Goal: Task Accomplishment & Management: Use online tool/utility

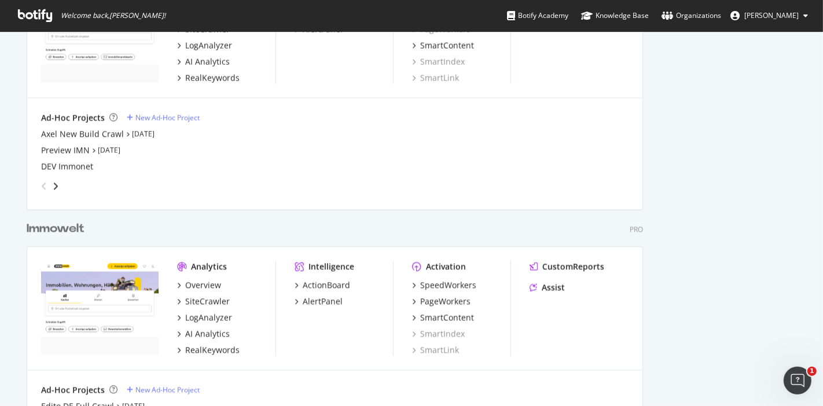
scroll to position [1243, 0]
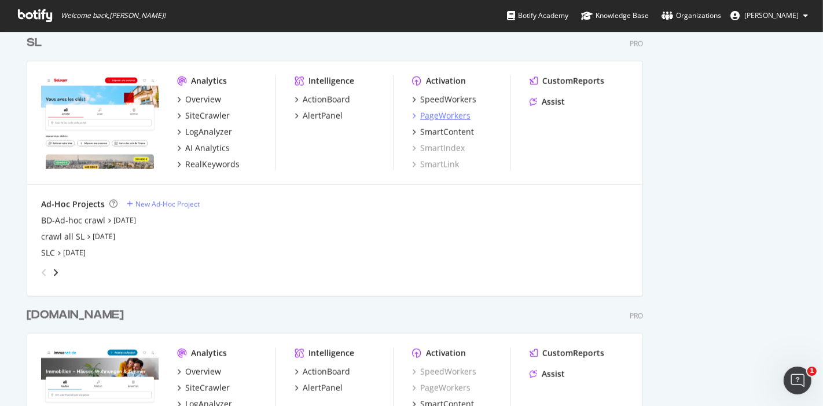
click at [441, 113] on div "PageWorkers" at bounding box center [445, 116] width 50 height 12
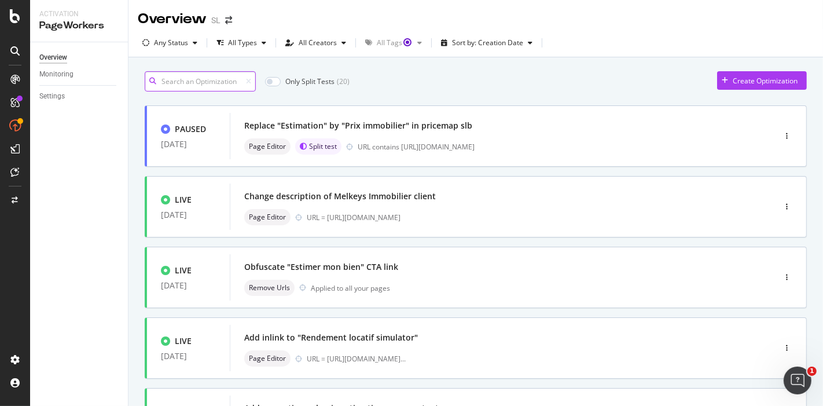
click at [215, 75] on input at bounding box center [200, 81] width 111 height 20
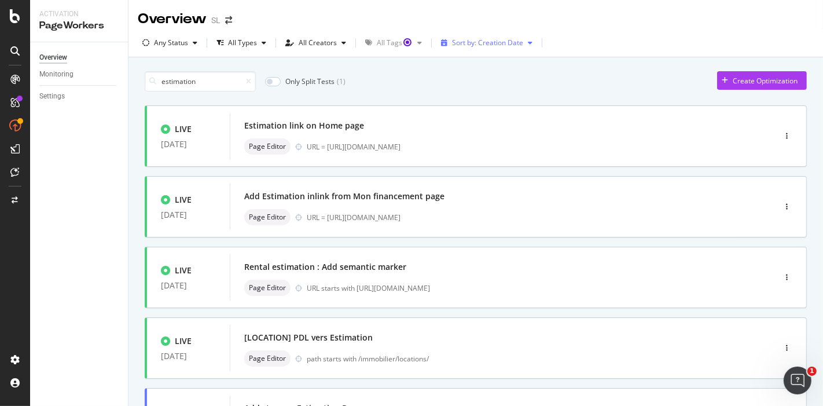
click at [492, 46] on div "Sort by: Creation Date" at bounding box center [487, 42] width 71 height 7
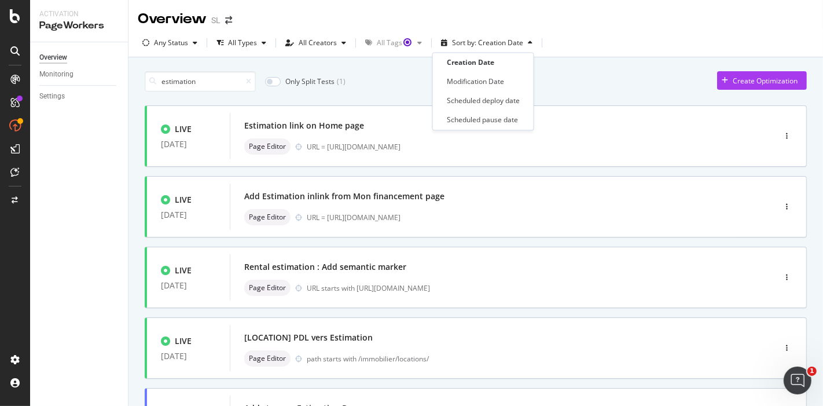
click at [595, 51] on div "Any Status All Types All Creators All Tags Sort by: Creation Date" at bounding box center [475, 45] width 694 height 23
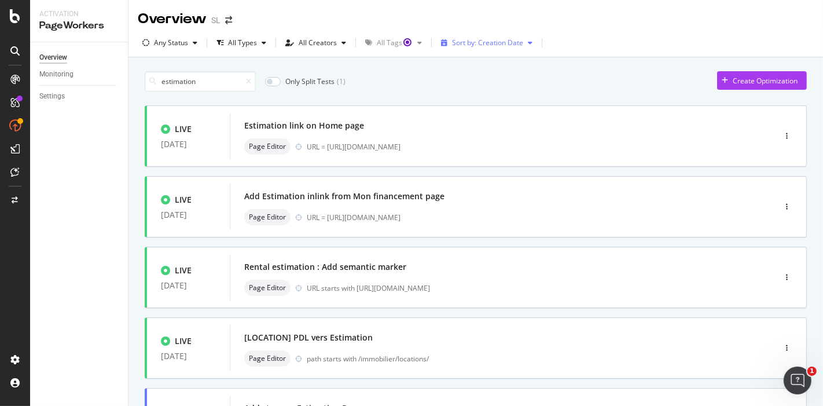
click at [484, 45] on div "Sort by: Creation Date" at bounding box center [487, 42] width 71 height 7
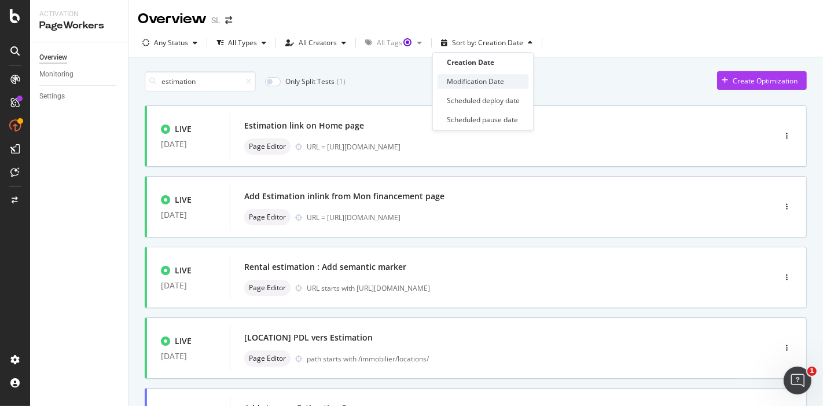
click at [492, 80] on div "Modification Date" at bounding box center [475, 82] width 57 height 10
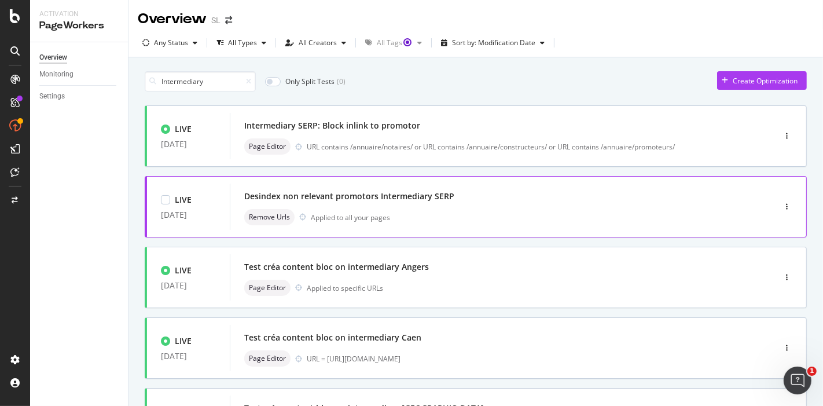
click at [400, 205] on div "Desindex non relevant promotors Intermediary SERP Remove Urls Applied to all yo…" at bounding box center [484, 206] width 481 height 37
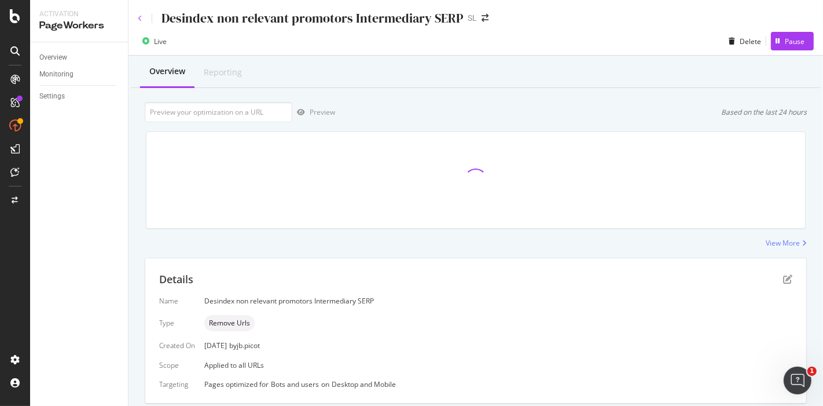
click at [140, 18] on icon at bounding box center [140, 18] width 5 height 7
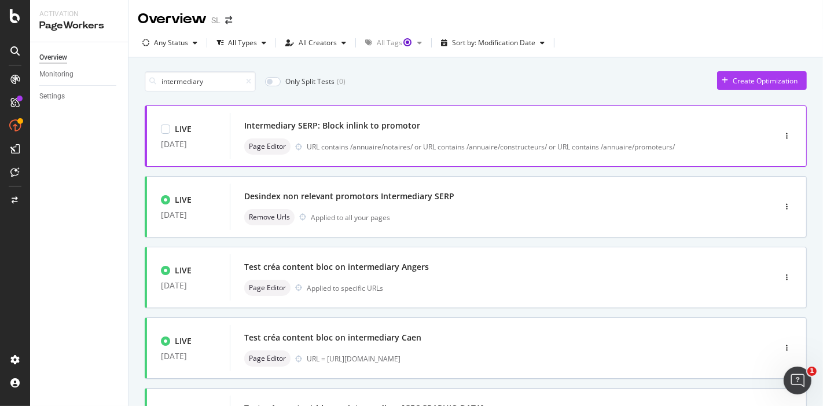
click at [441, 138] on div "Page Editor URL contains /annuaire/notaires/ or URL contains /annuaire/construc…" at bounding box center [484, 146] width 481 height 16
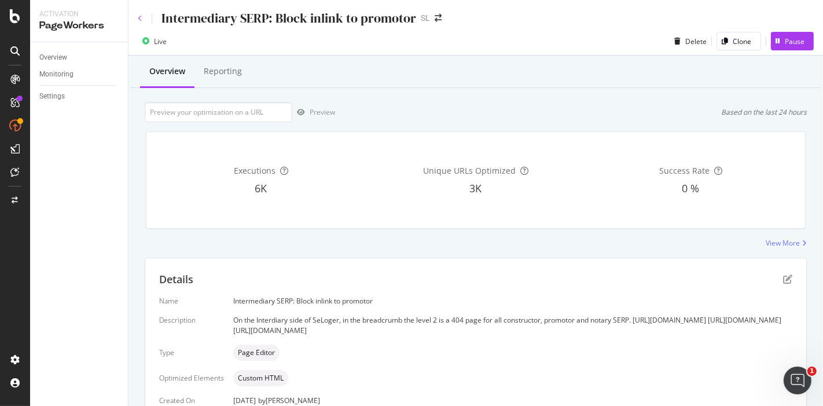
click at [139, 19] on icon at bounding box center [140, 18] width 5 height 7
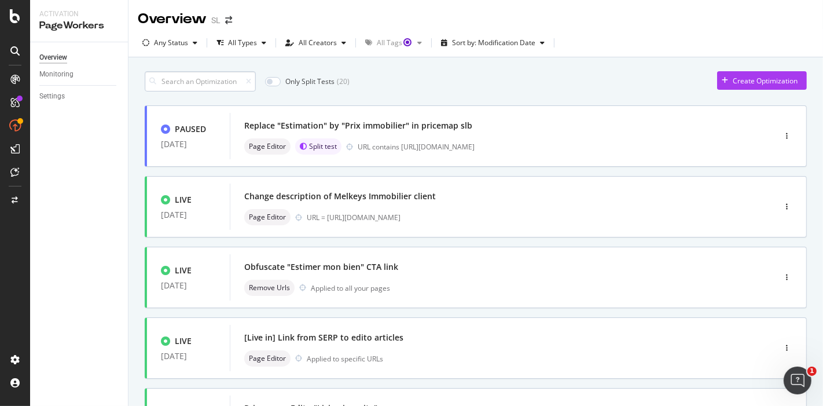
click at [211, 84] on input at bounding box center [200, 81] width 111 height 20
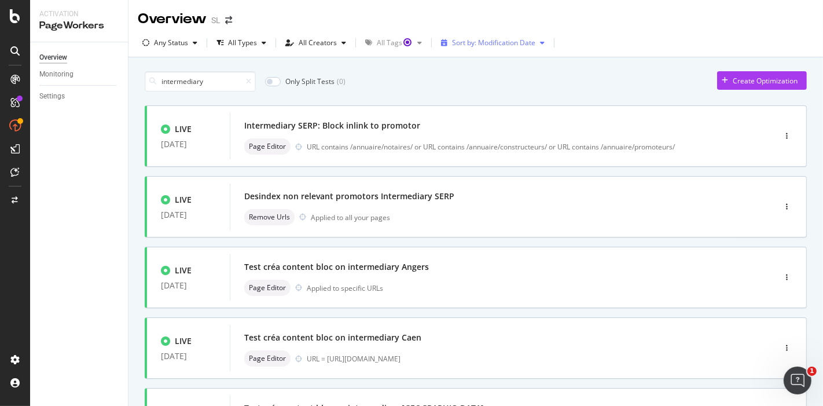
click at [498, 45] on div "Sort by: Modification Date" at bounding box center [493, 42] width 83 height 7
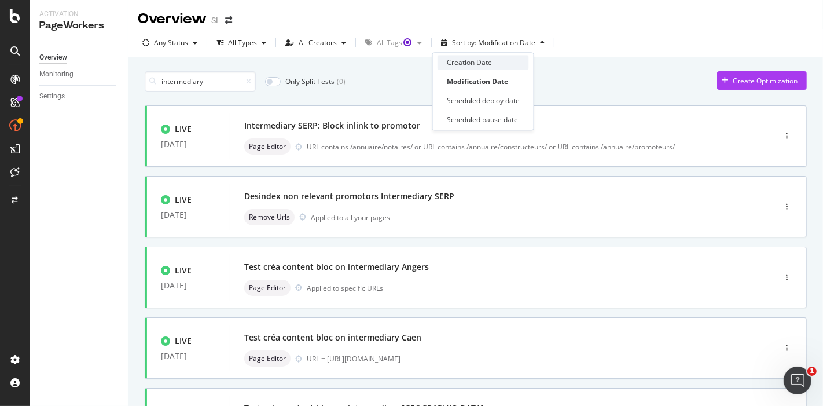
click at [482, 64] on div "Creation Date" at bounding box center [469, 62] width 45 height 10
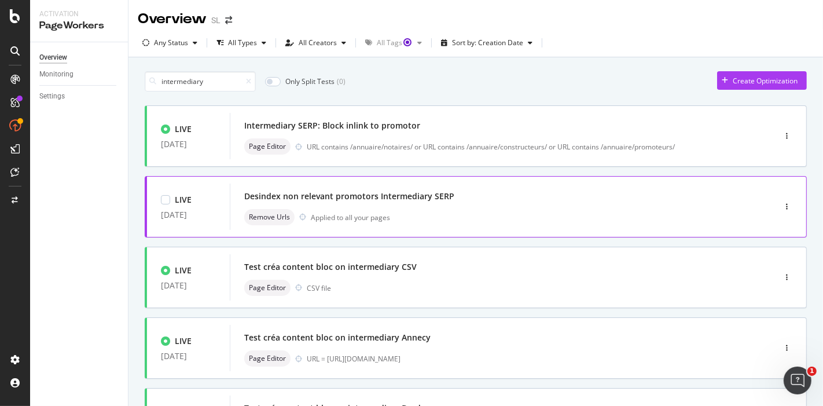
click at [423, 201] on div "Desindex non relevant promotors Intermediary SERP" at bounding box center [349, 196] width 210 height 12
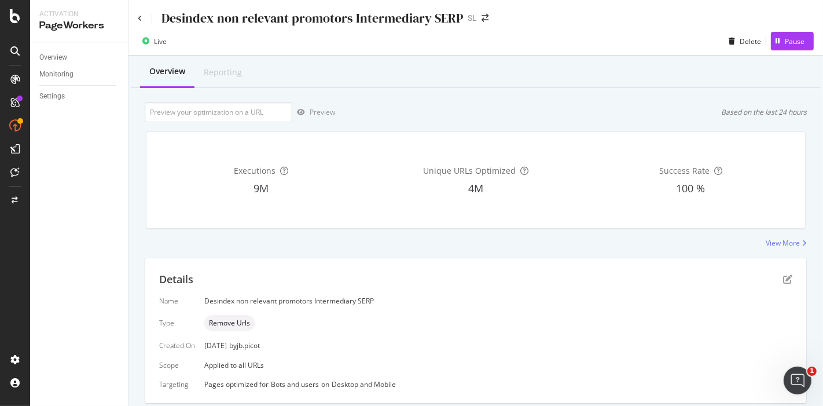
click at [136, 21] on div "Desindex non relevant promotors Intermediary SERP SL" at bounding box center [475, 13] width 694 height 27
click at [140, 20] on icon at bounding box center [140, 18] width 5 height 7
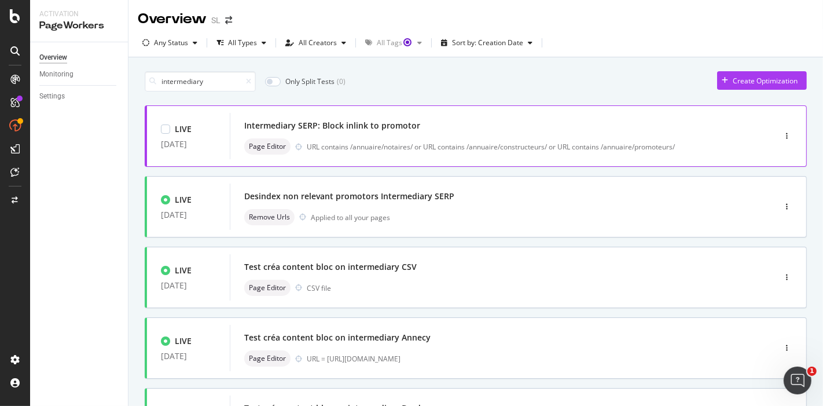
click at [454, 147] on div "URL contains /annuaire/notaires/ or URL contains /annuaire/constructeurs/ or UR…" at bounding box center [516, 147] width 419 height 10
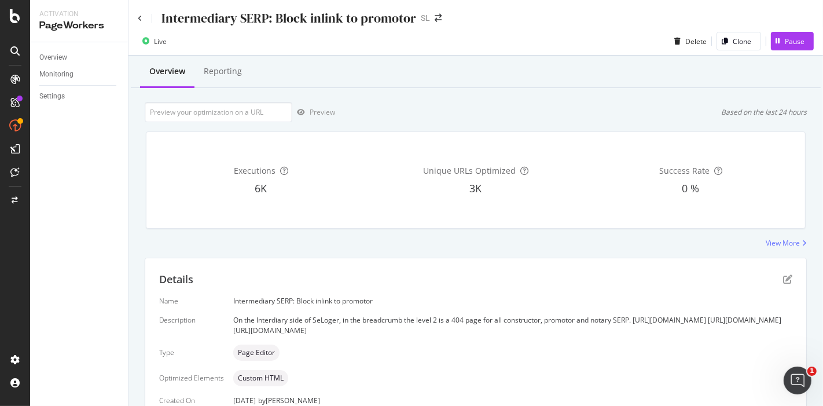
click at [142, 17] on div "Intermediary SERP: Block inlink to promotor" at bounding box center [277, 18] width 278 height 18
click at [140, 19] on icon at bounding box center [140, 18] width 5 height 7
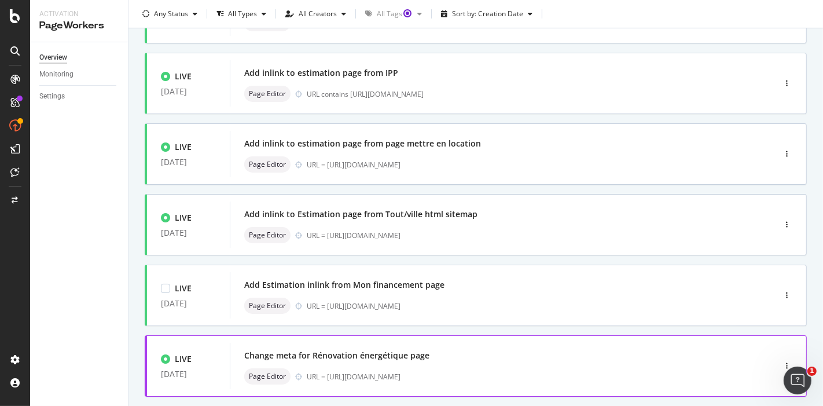
scroll to position [470, 0]
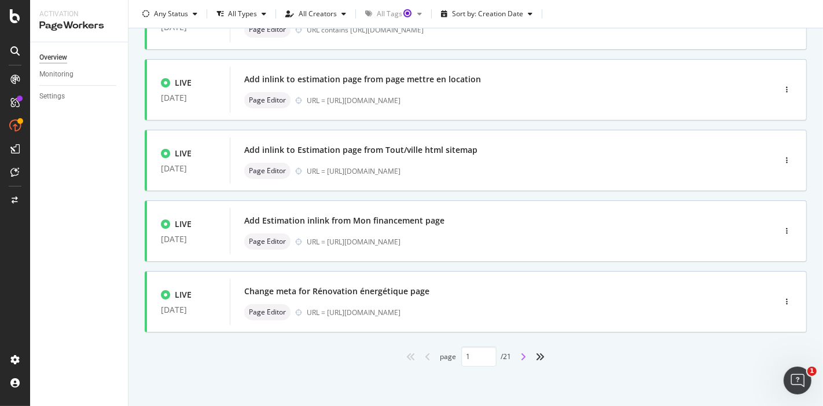
click at [521, 355] on icon "angle-right" at bounding box center [524, 356] width 6 height 9
type input "2"
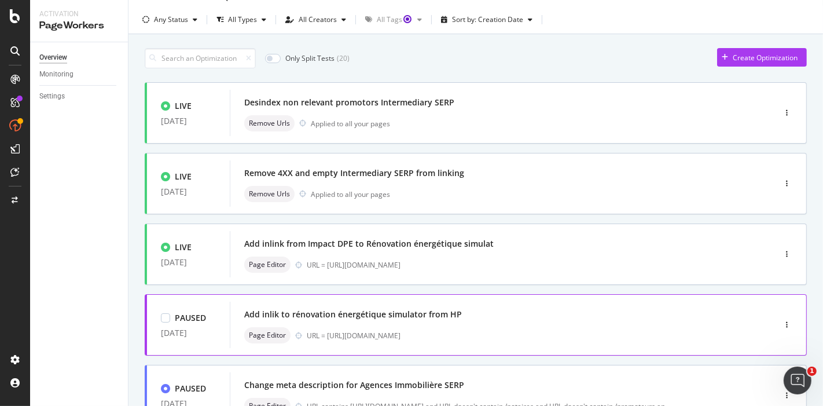
scroll to position [0, 0]
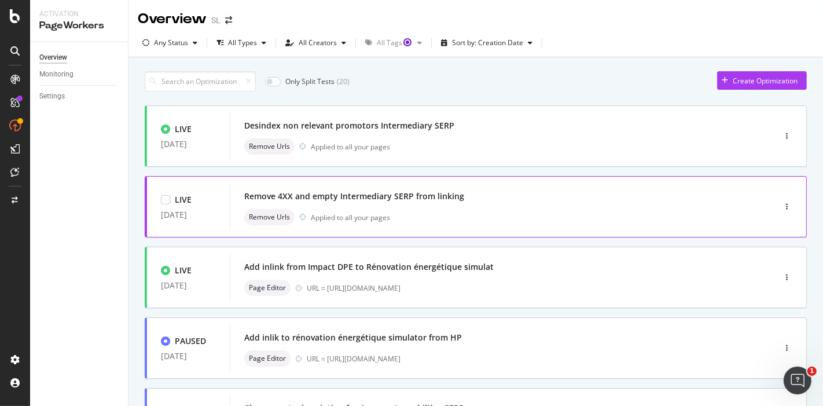
click at [437, 188] on div "Remove 4XX and empty Intermediary SERP from linking" at bounding box center [484, 196] width 481 height 16
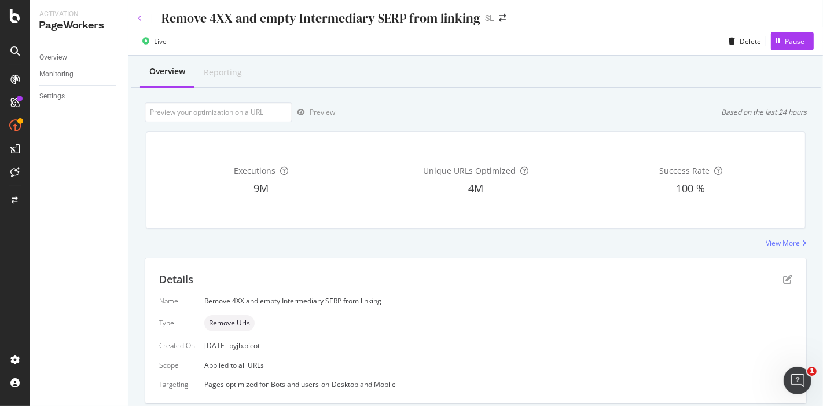
click at [138, 20] on icon at bounding box center [140, 18] width 5 height 7
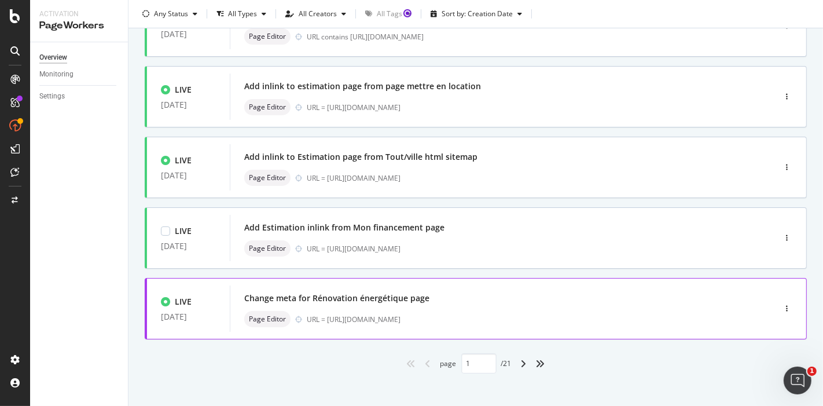
scroll to position [470, 0]
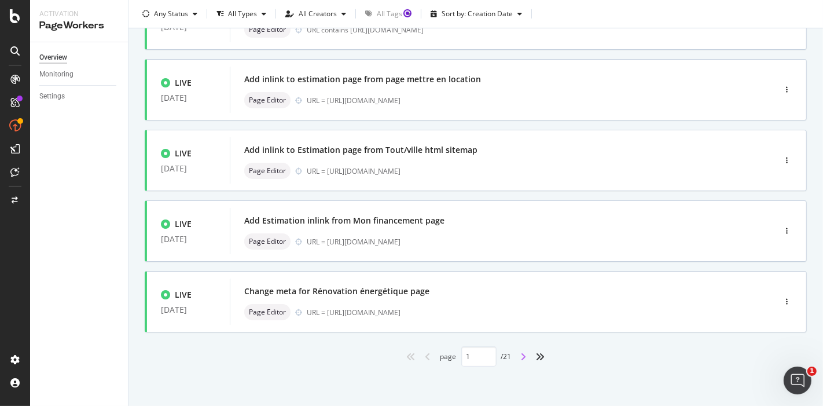
click at [521, 354] on icon "angle-right" at bounding box center [524, 356] width 6 height 9
type input "2"
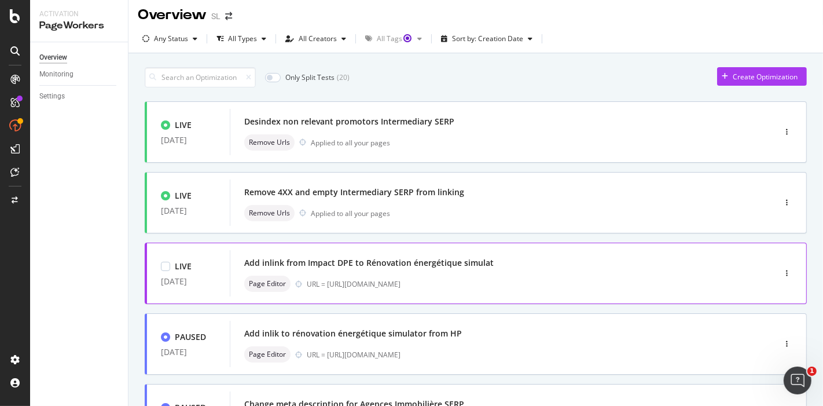
scroll to position [0, 0]
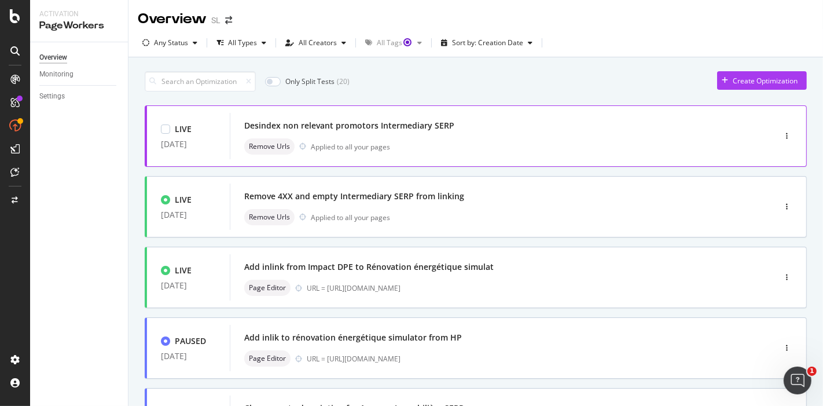
click at [439, 148] on div "Remove Urls Applied to all your pages" at bounding box center [484, 146] width 481 height 16
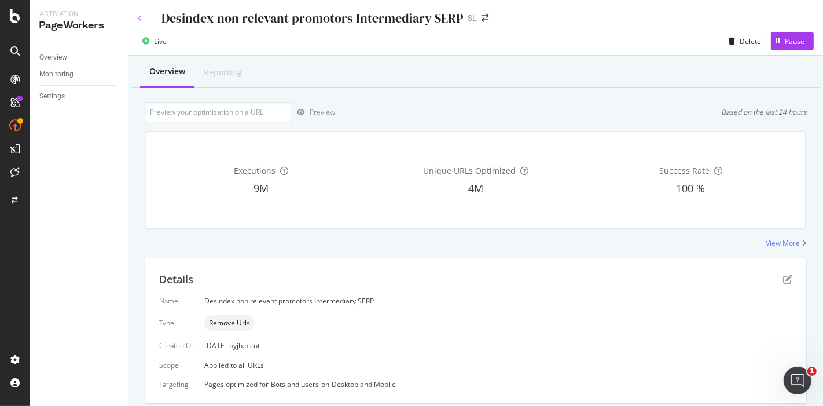
click at [140, 18] on icon at bounding box center [140, 18] width 5 height 7
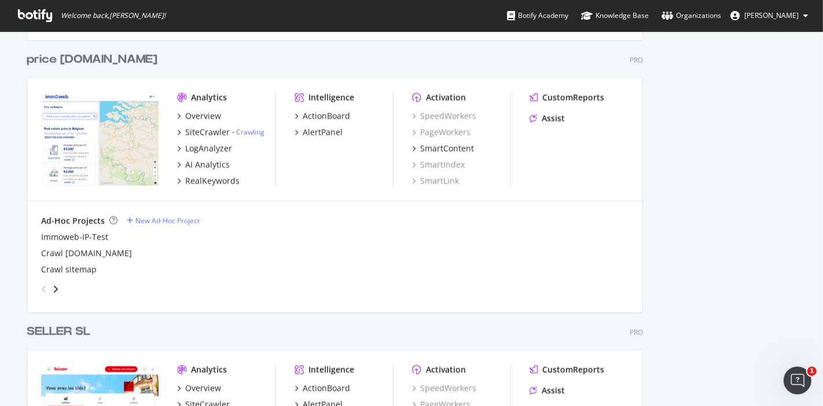
scroll to position [2571, 0]
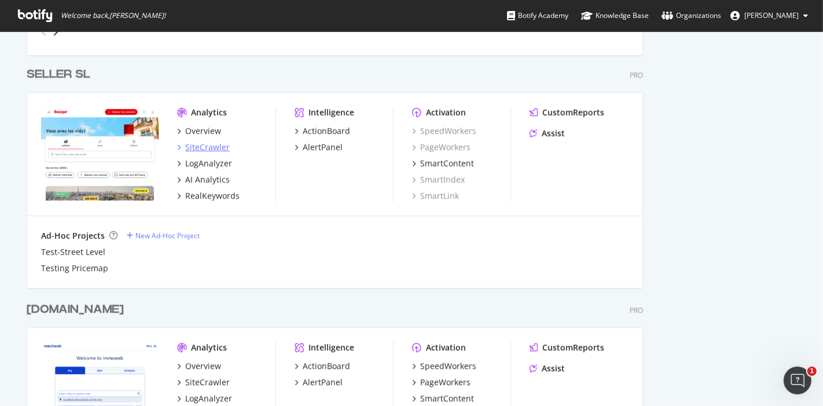
click at [208, 147] on div "SiteCrawler" at bounding box center [207, 147] width 45 height 12
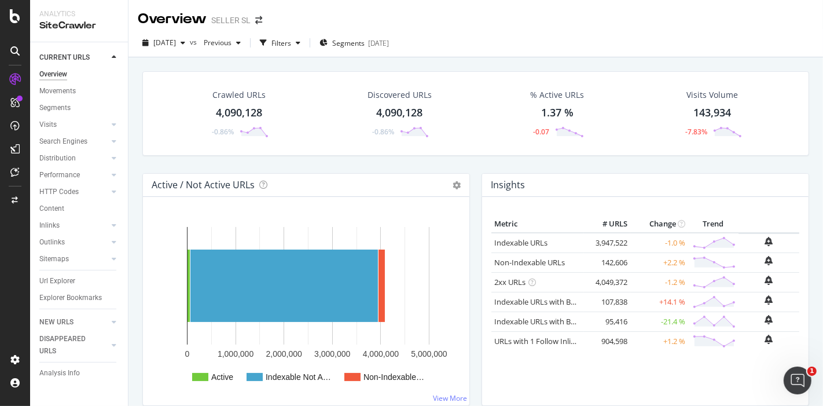
click at [237, 116] on div "4,090,128" at bounding box center [239, 112] width 46 height 15
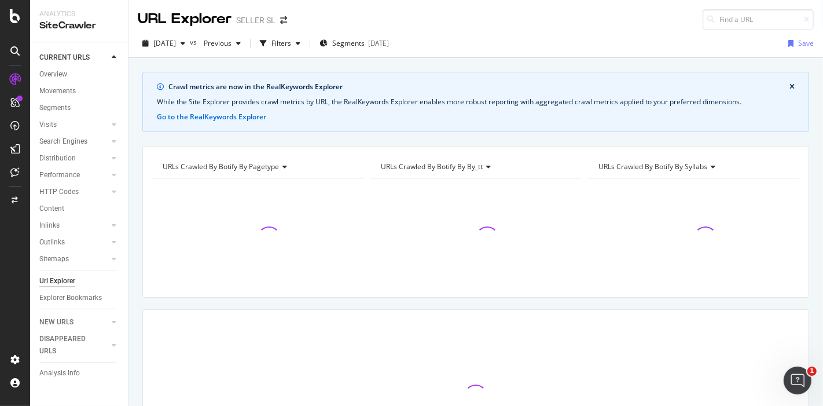
click at [269, 164] on span "URLs Crawled By Botify By pagetype" at bounding box center [221, 166] width 116 height 10
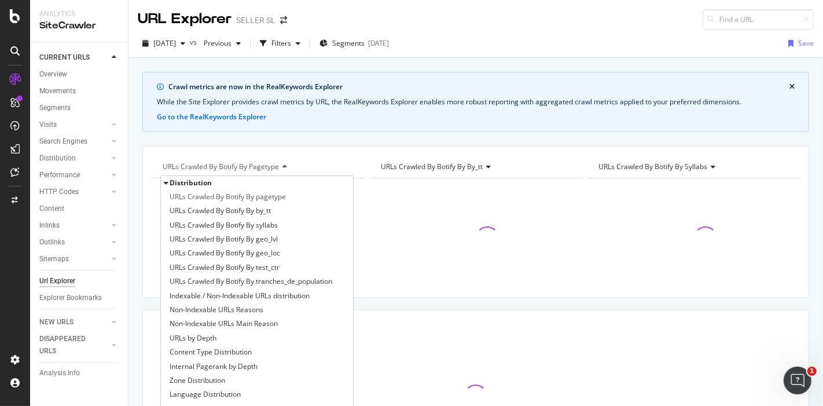
click at [269, 164] on span "URLs Crawled By Botify By pagetype" at bounding box center [221, 166] width 116 height 10
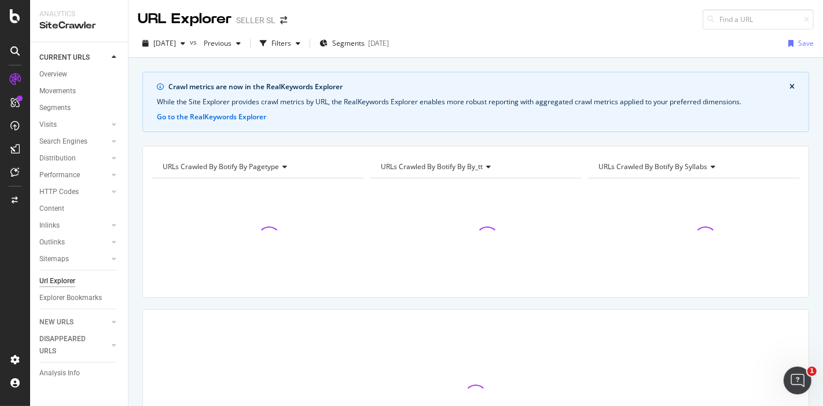
click at [789, 88] on icon "close banner" at bounding box center [791, 86] width 5 height 7
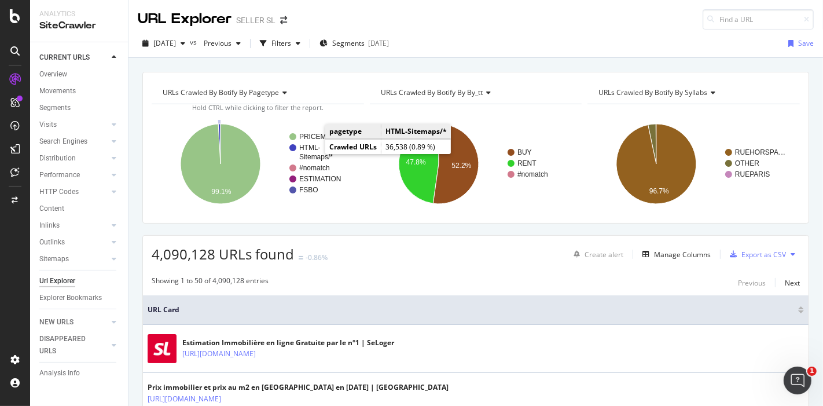
click at [309, 147] on text "HTML-" at bounding box center [309, 147] width 21 height 8
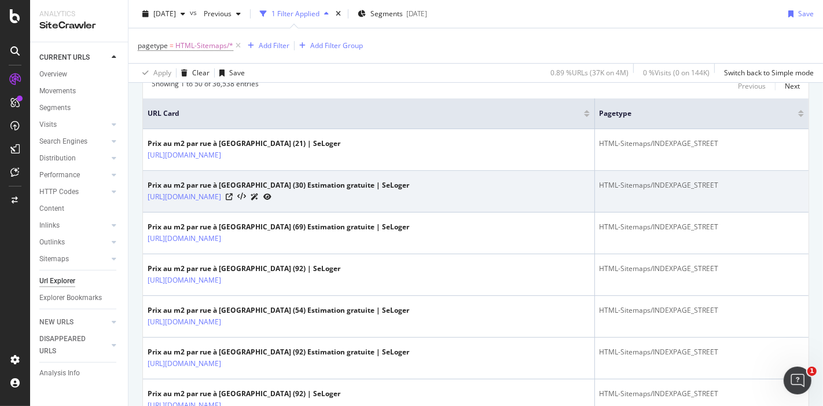
scroll to position [257, 0]
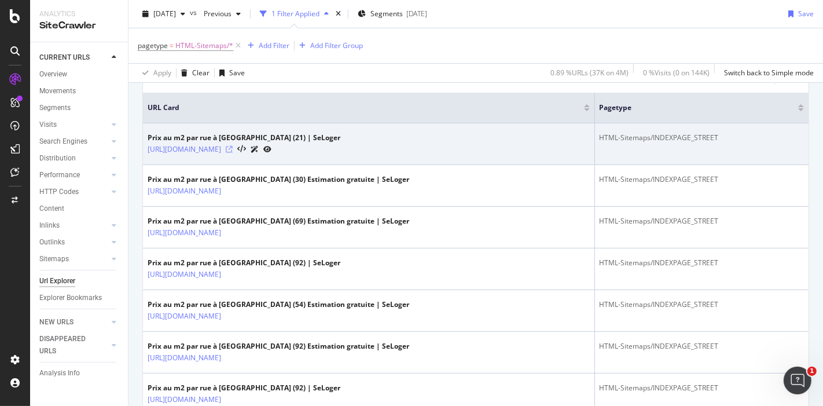
click at [233, 146] on icon at bounding box center [229, 149] width 7 height 7
click at [221, 147] on link "https://www.seloger.com/prix-de-l-immo/vente/bourgogne/cote-d-or/dijon/rues.htm" at bounding box center [184, 149] width 73 height 12
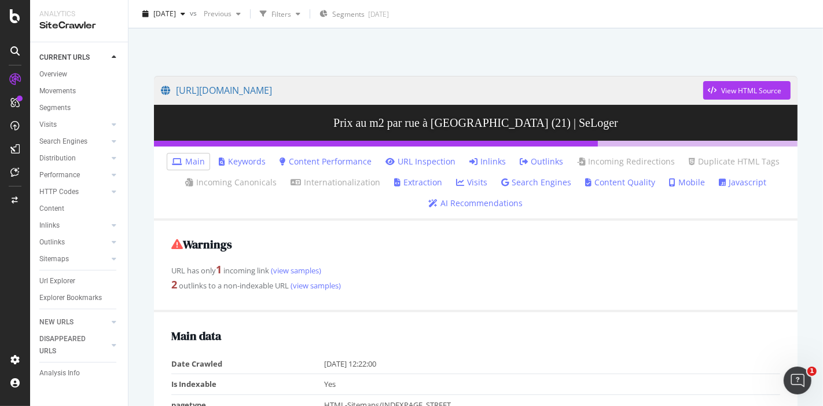
scroll to position [64, 0]
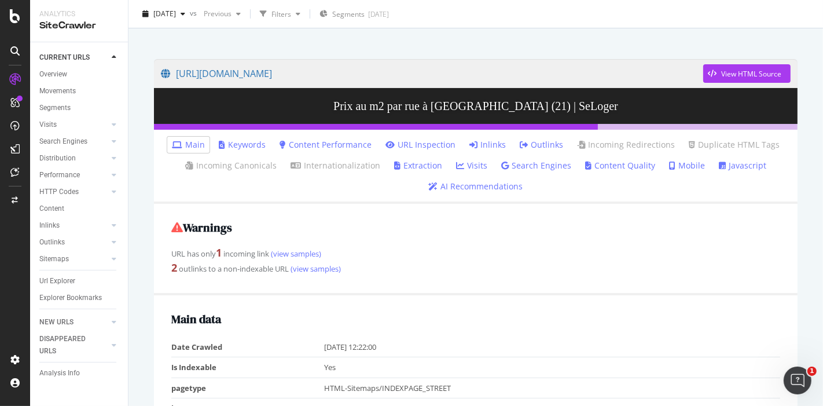
click at [481, 149] on link "Inlinks" at bounding box center [487, 145] width 36 height 12
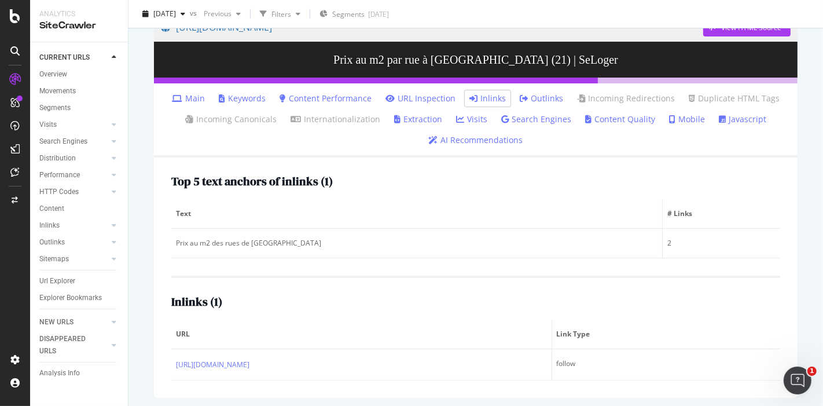
scroll to position [112, 0]
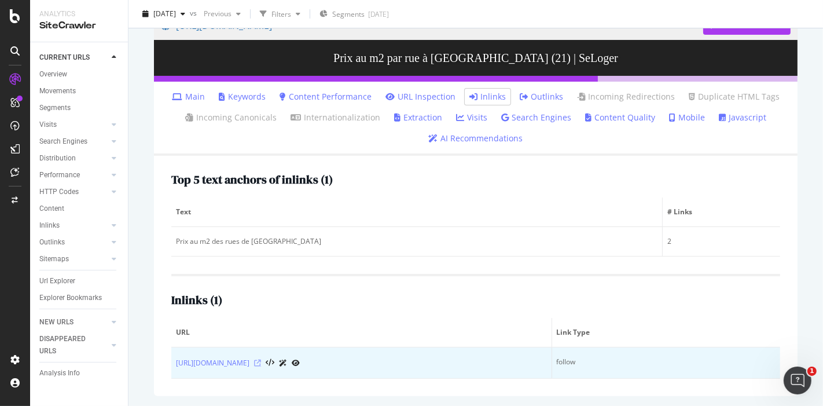
click at [261, 362] on icon at bounding box center [257, 362] width 7 height 7
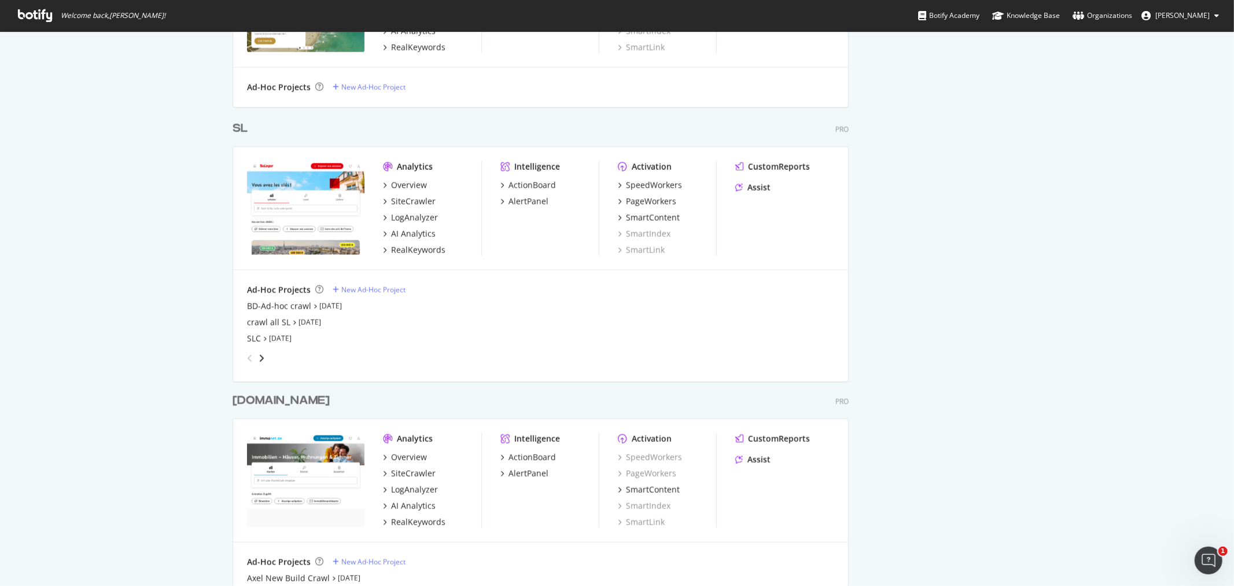
scroll to position [1167, 0]
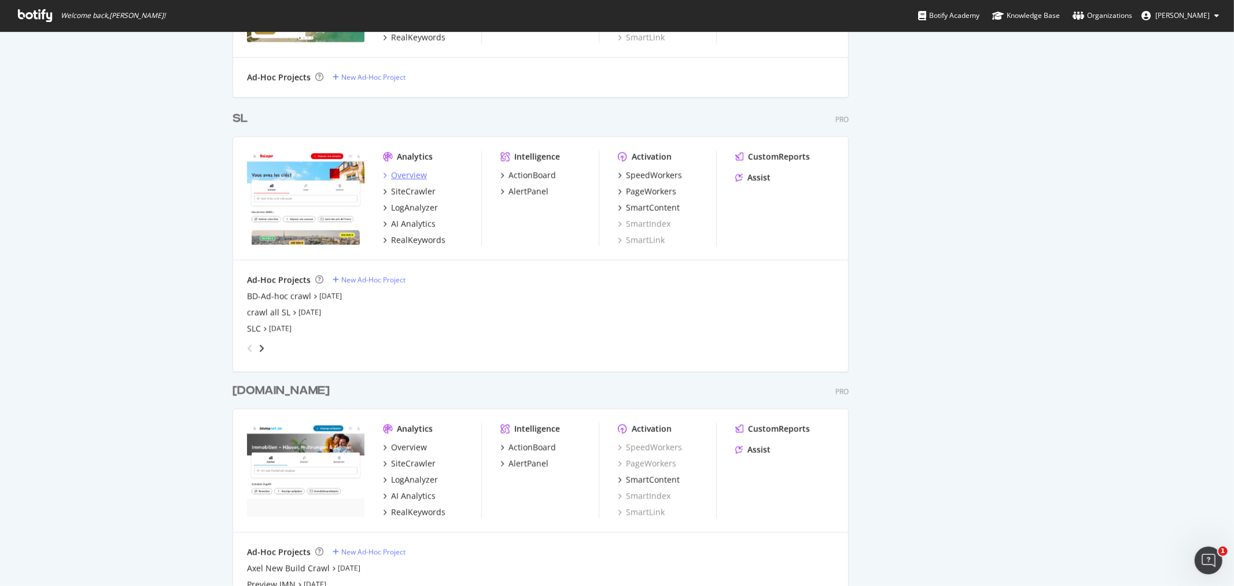
click at [411, 175] on div "Overview" at bounding box center [409, 176] width 36 height 12
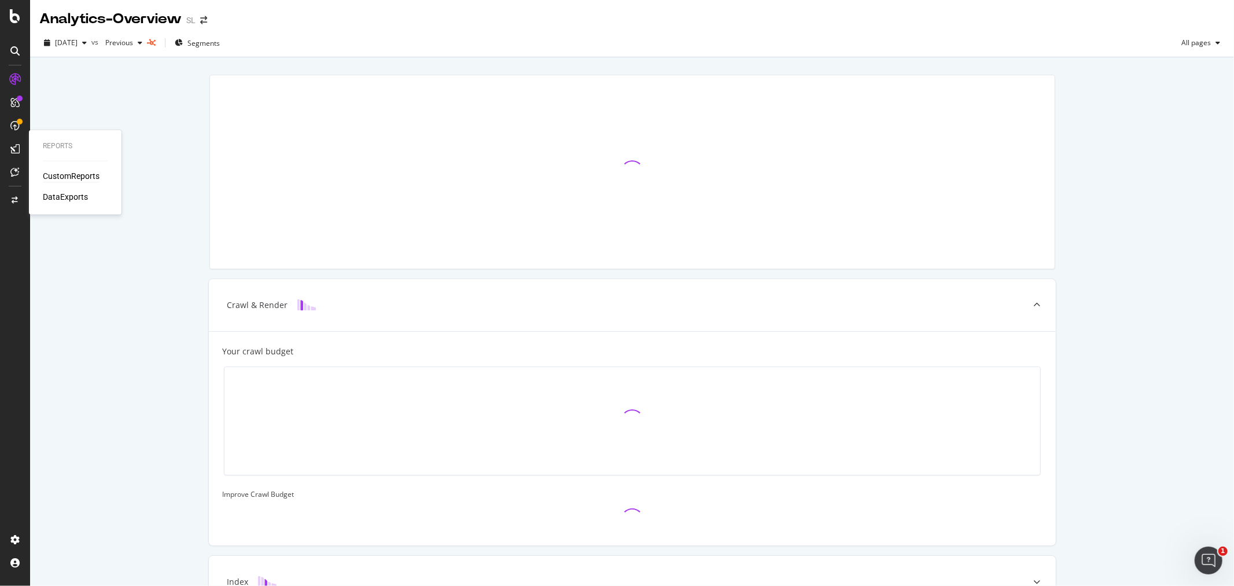
click at [76, 172] on div "CustomReports" at bounding box center [71, 177] width 57 height 12
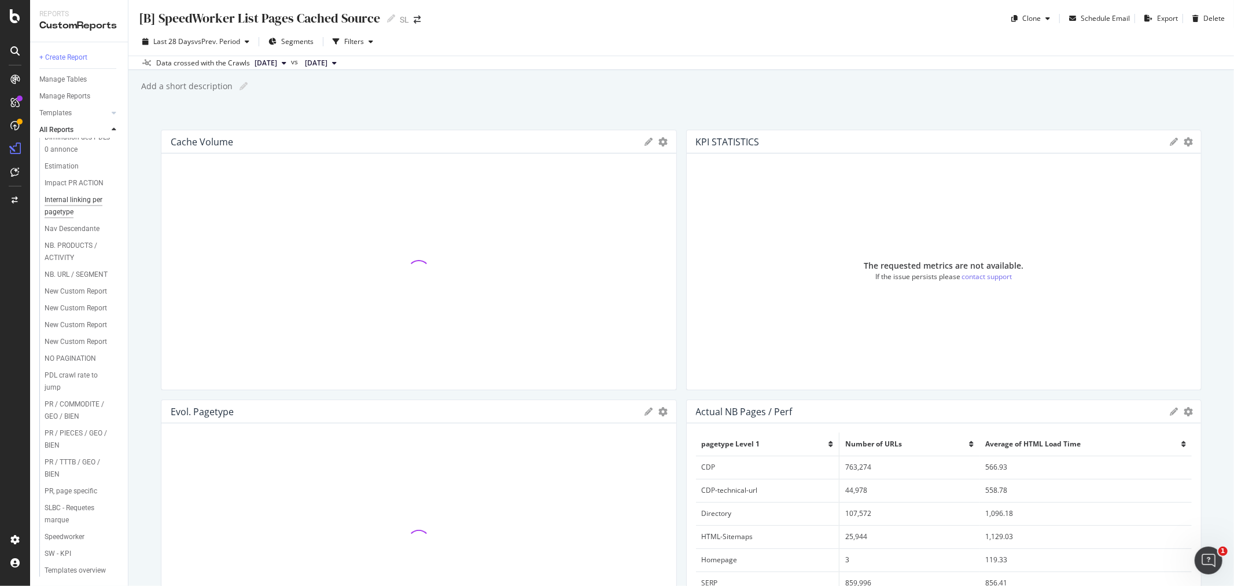
scroll to position [128, 0]
click at [54, 297] on div "New Custom Report" at bounding box center [76, 291] width 62 height 12
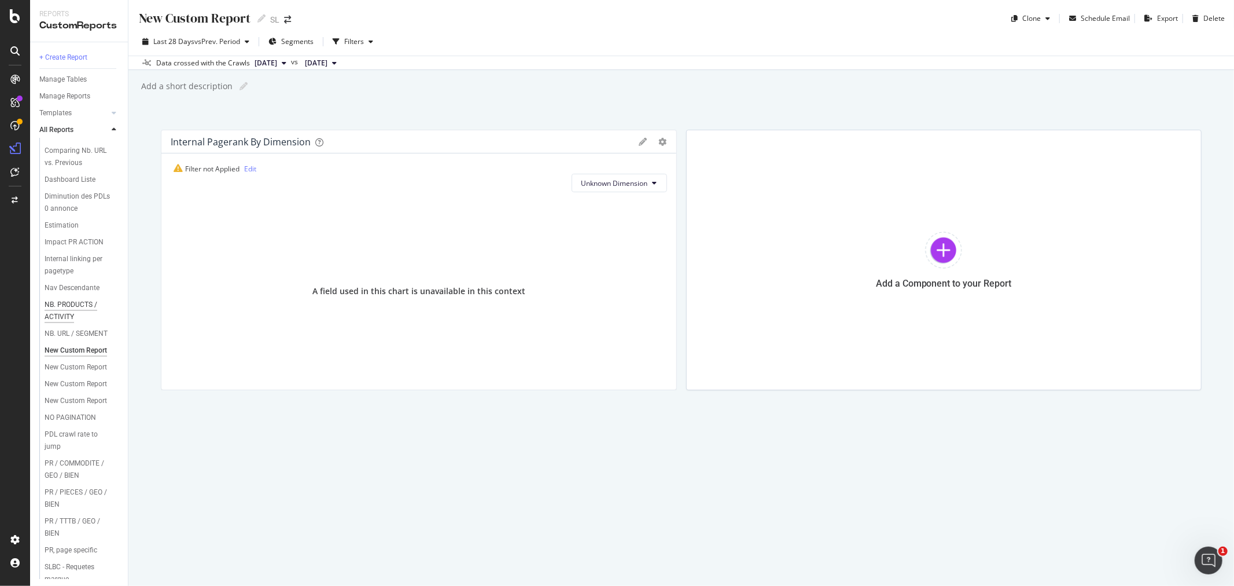
scroll to position [64, 0]
click at [56, 351] on div "New Custom Report" at bounding box center [76, 344] width 62 height 12
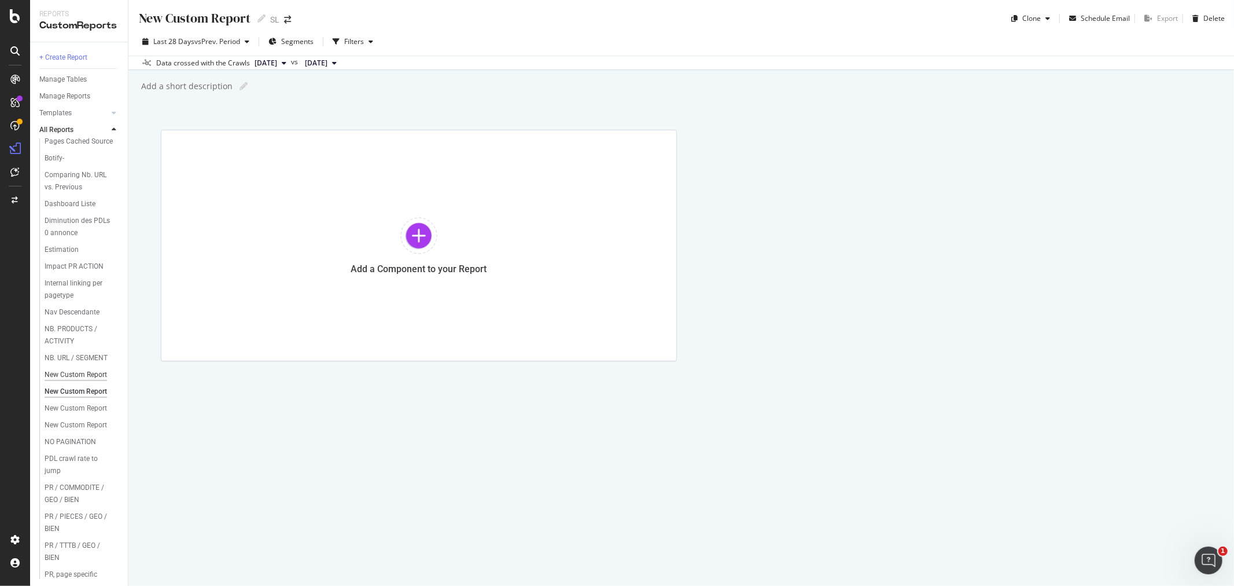
scroll to position [64, 0]
click at [64, 367] on div "New Custom Report" at bounding box center [76, 361] width 62 height 12
click at [61, 348] on div "New Custom Report" at bounding box center [76, 342] width 62 height 12
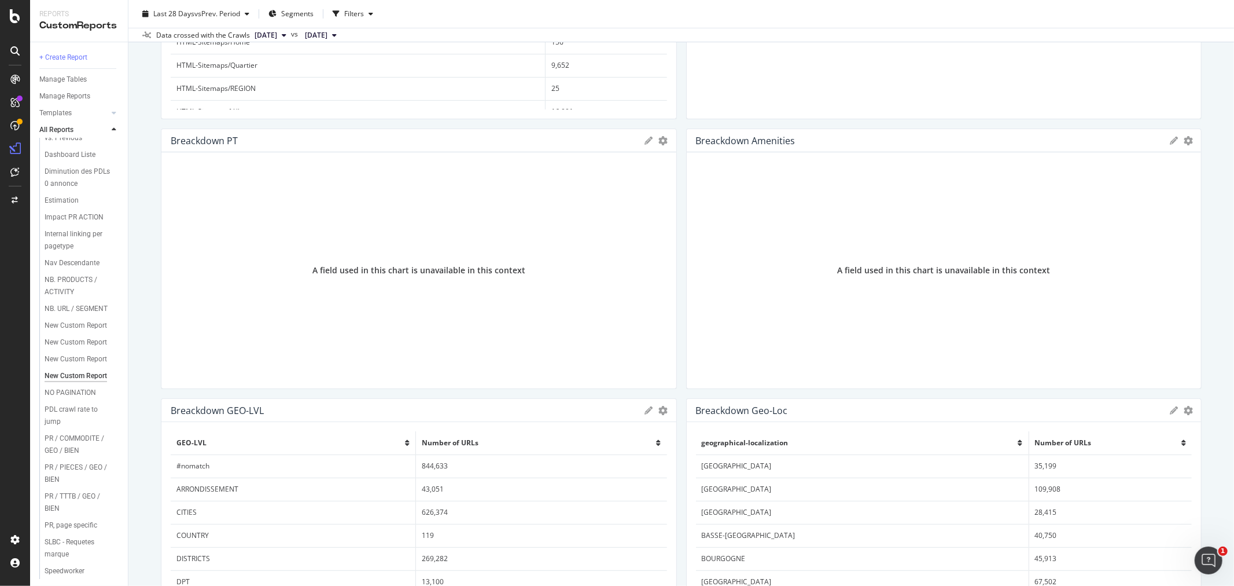
scroll to position [128, 0]
click at [61, 297] on div "New Custom Report" at bounding box center [76, 291] width 62 height 12
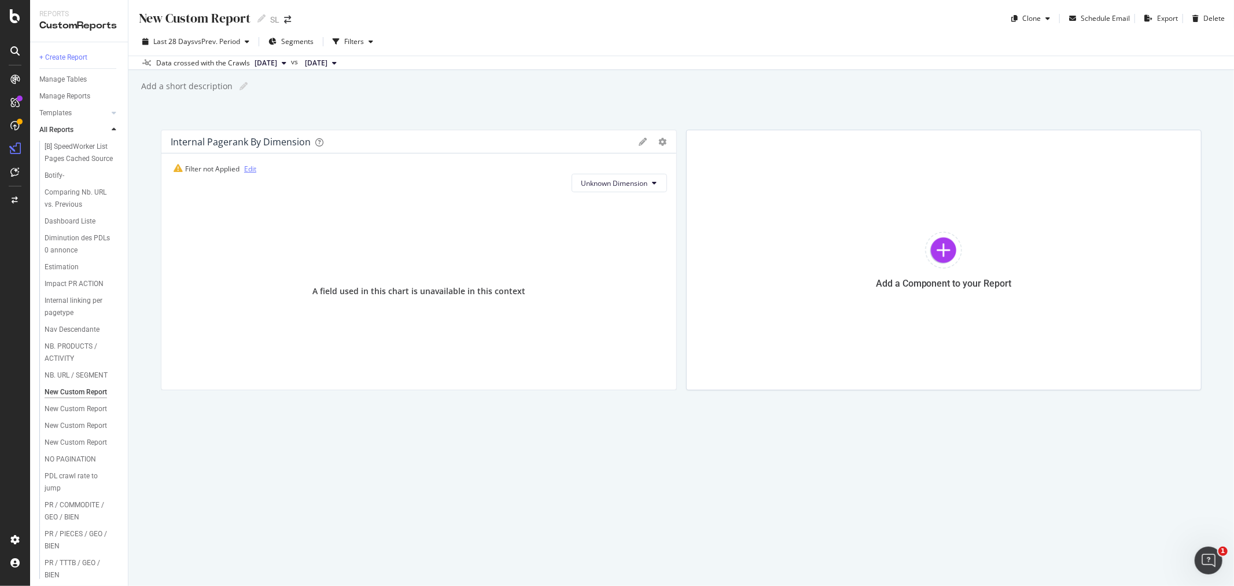
click at [251, 170] on link "Edit" at bounding box center [250, 169] width 12 height 10
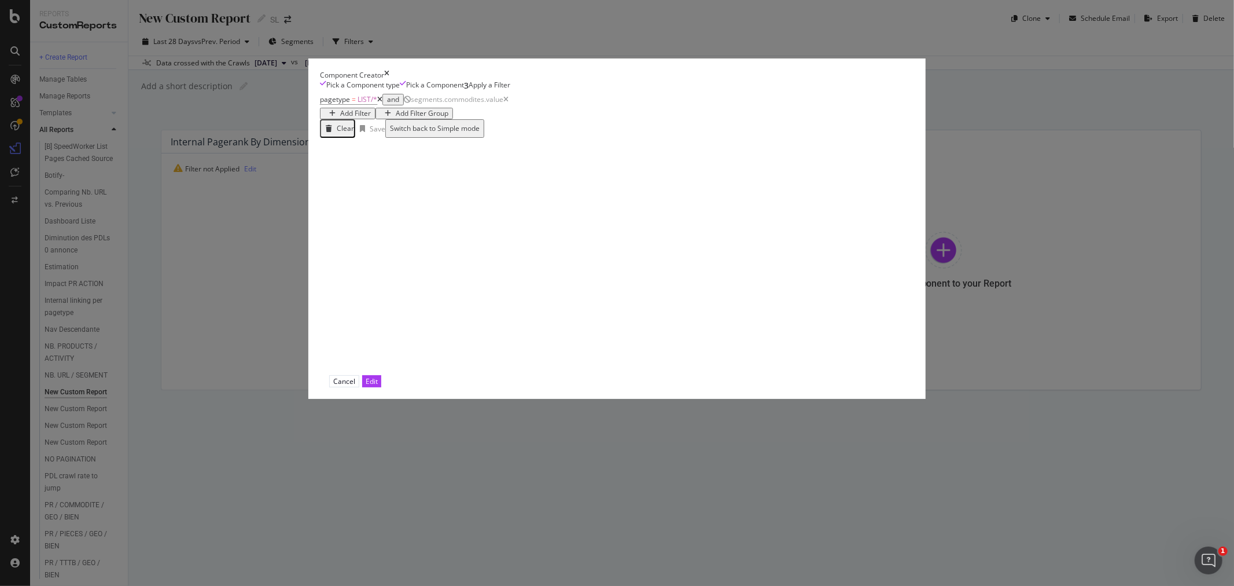
click at [382, 103] on icon "modal" at bounding box center [379, 99] width 5 height 7
click at [381, 387] on button "Edit" at bounding box center [371, 381] width 19 height 12
click at [472, 386] on div "Edit" at bounding box center [465, 381] width 12 height 10
click at [401, 104] on span "segments.commodites.value" at bounding box center [372, 99] width 105 height 10
click at [351, 132] on div "Clear" at bounding box center [345, 128] width 17 height 8
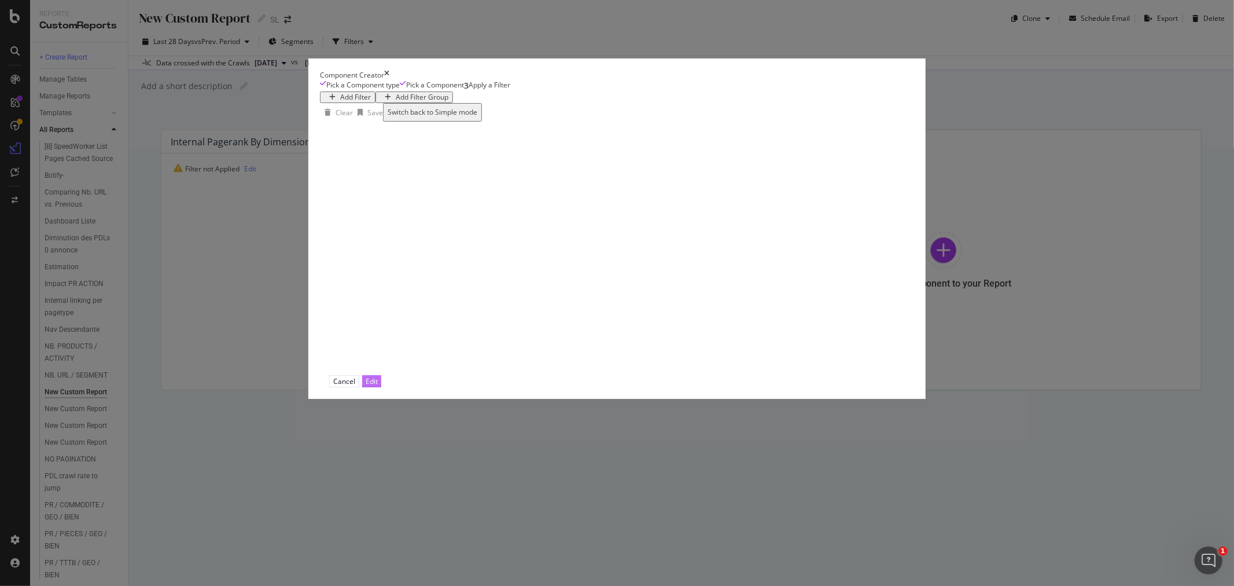
click at [381, 387] on button "Edit" at bounding box center [371, 381] width 19 height 12
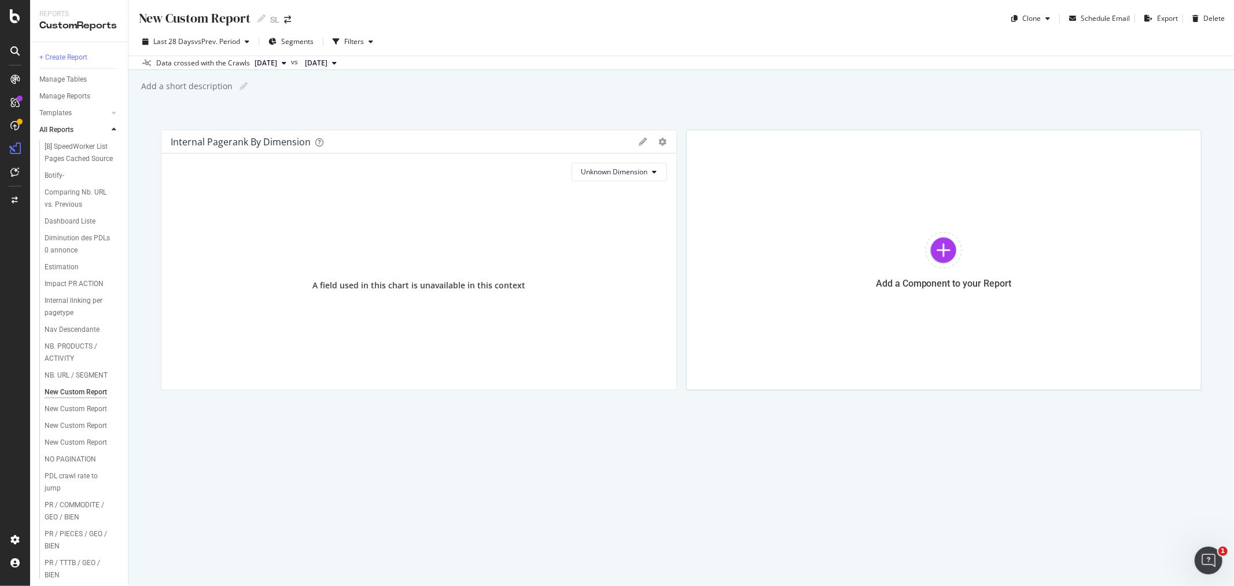
click at [437, 285] on div "A field used in this chart is unavailable in this context" at bounding box center [418, 285] width 213 height 12
click at [588, 176] on span "Unknown Dimension" at bounding box center [614, 172] width 67 height 10
click at [380, 155] on div "Unknown Dimension Recommended Dimensions Select a Structured Data Select a Segm…" at bounding box center [418, 271] width 515 height 236
click at [267, 142] on div "Internal Pagerank By Dimension" at bounding box center [241, 142] width 140 height 12
click at [639, 143] on icon at bounding box center [643, 142] width 8 height 8
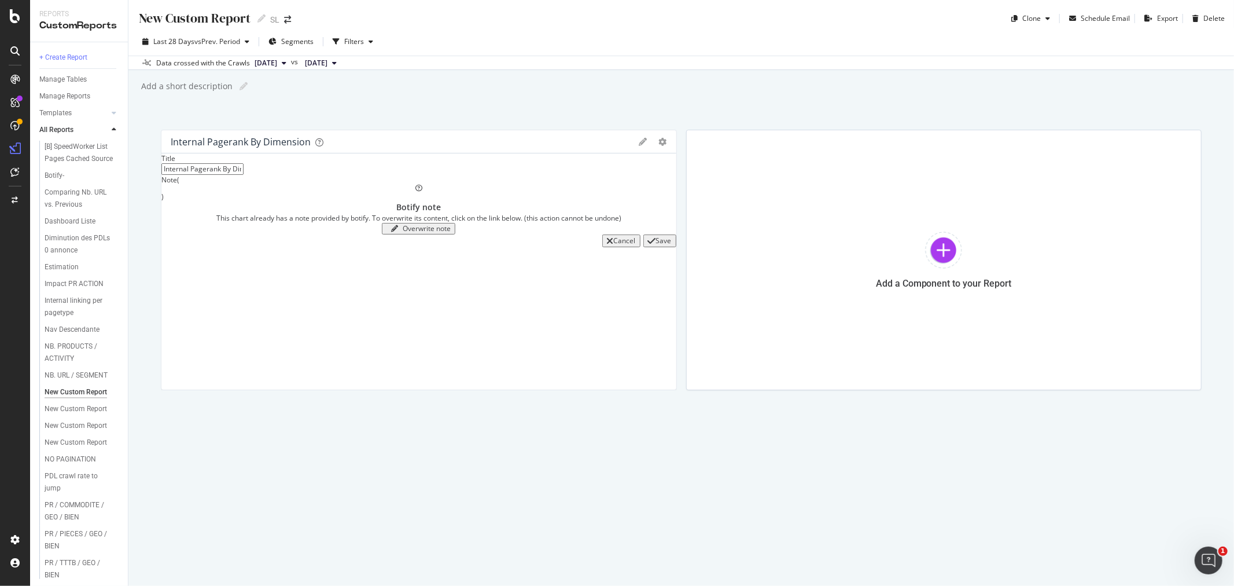
click at [614, 245] on div "Cancel" at bounding box center [625, 241] width 22 height 8
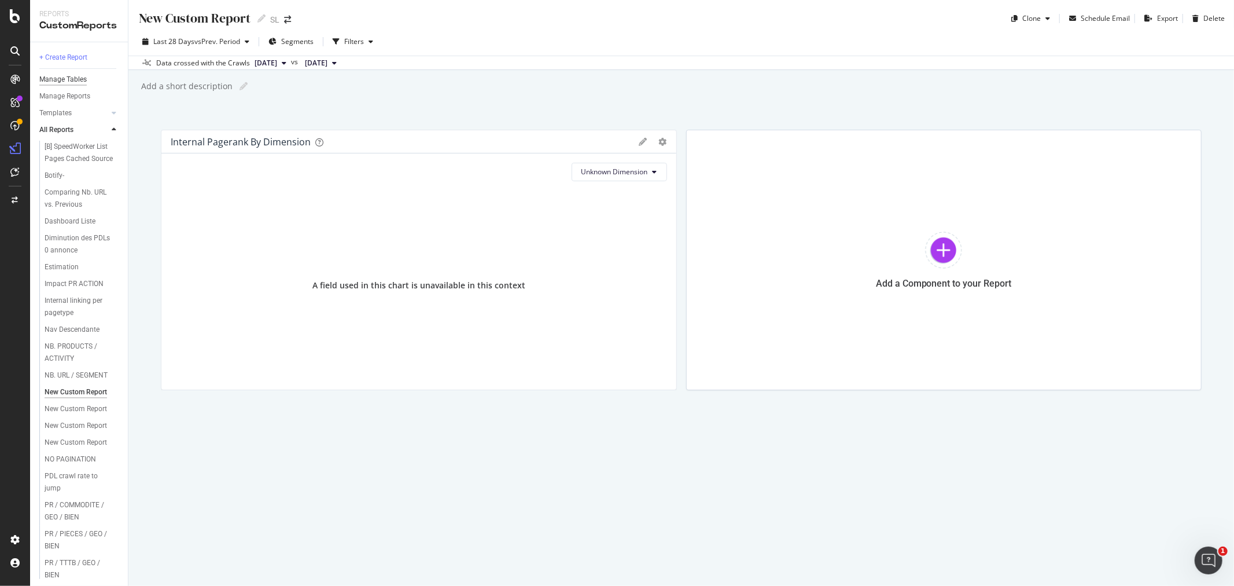
click at [69, 79] on div "Manage Tables" at bounding box center [62, 79] width 47 height 12
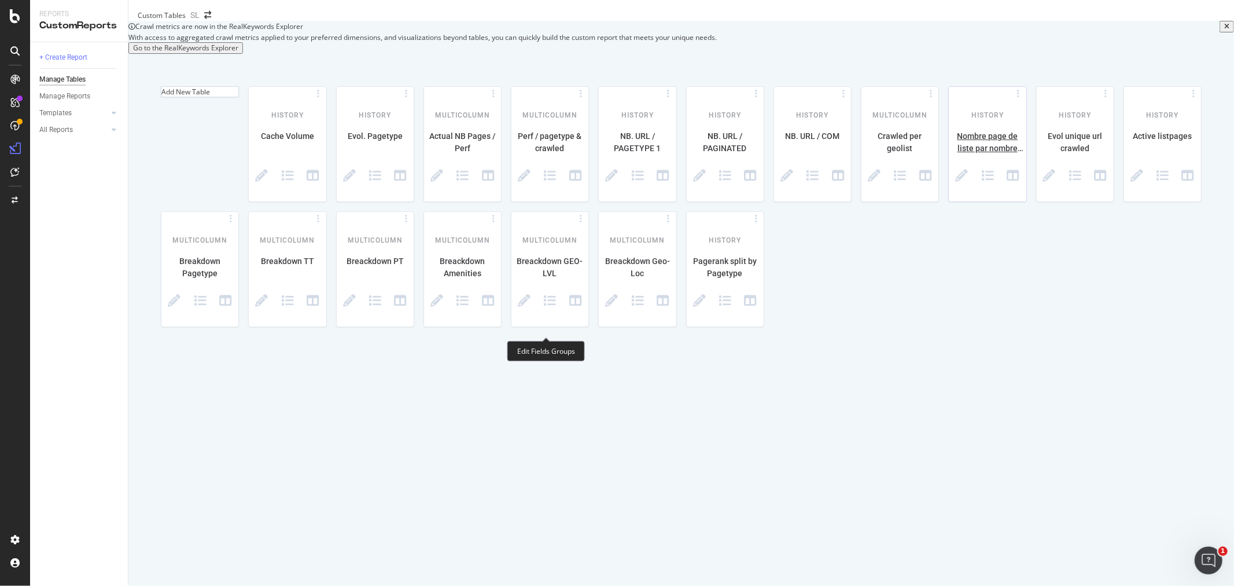
scroll to position [170, 0]
click at [764, 279] on div "Pagerank split by Pagetype" at bounding box center [725, 267] width 77 height 24
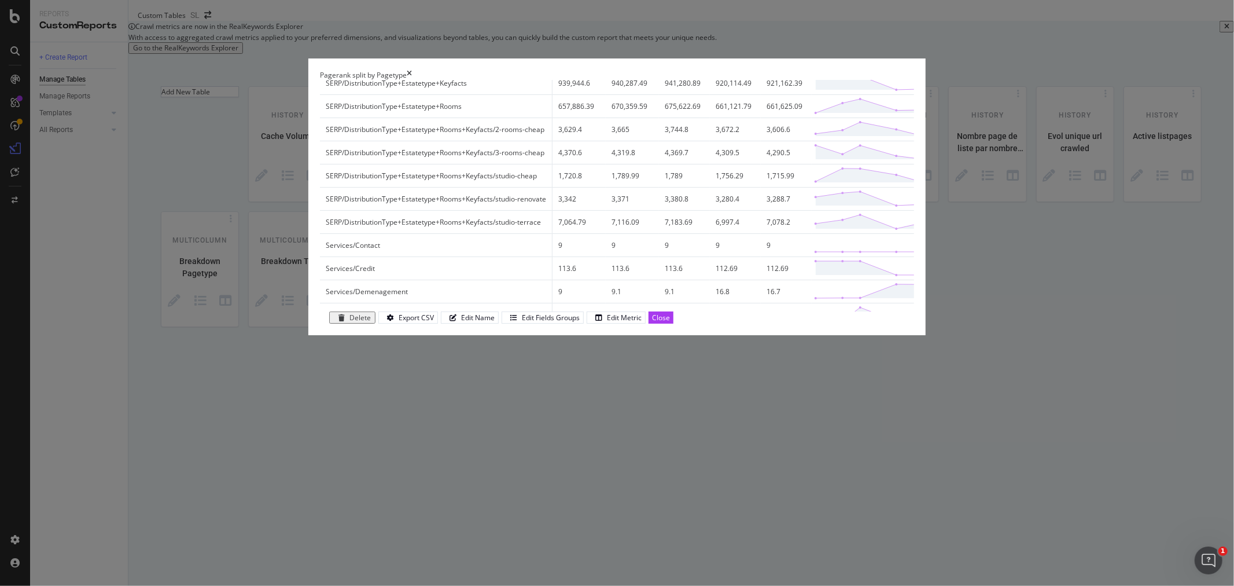
scroll to position [0, 0]
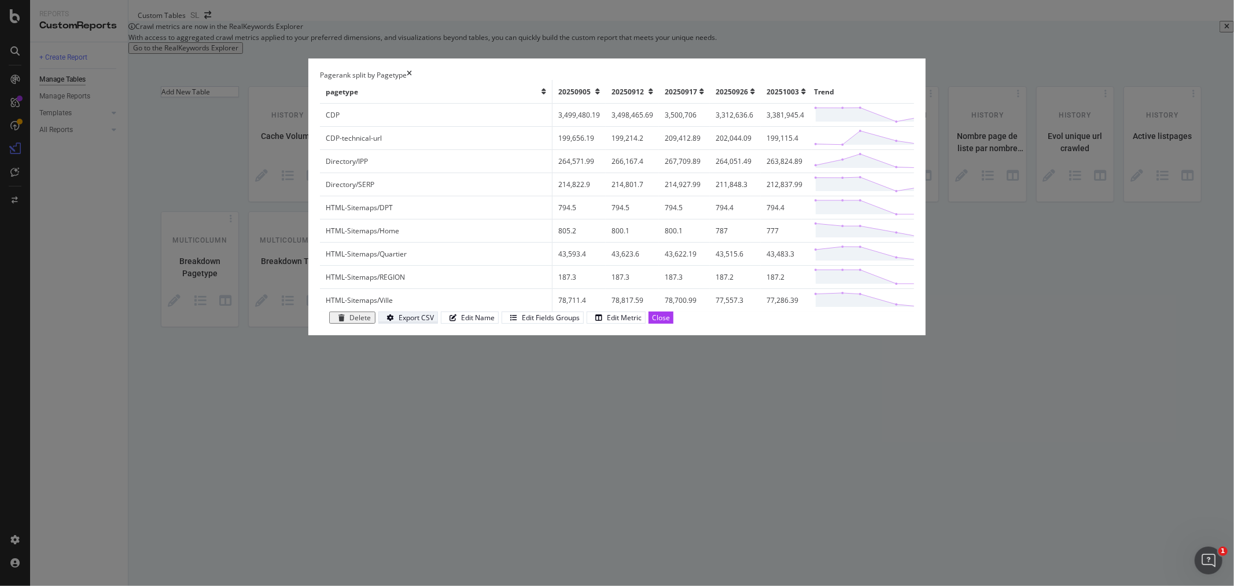
click at [434, 322] on div "Export CSV" at bounding box center [416, 317] width 35 height 10
click at [412, 80] on icon "times" at bounding box center [409, 75] width 5 height 10
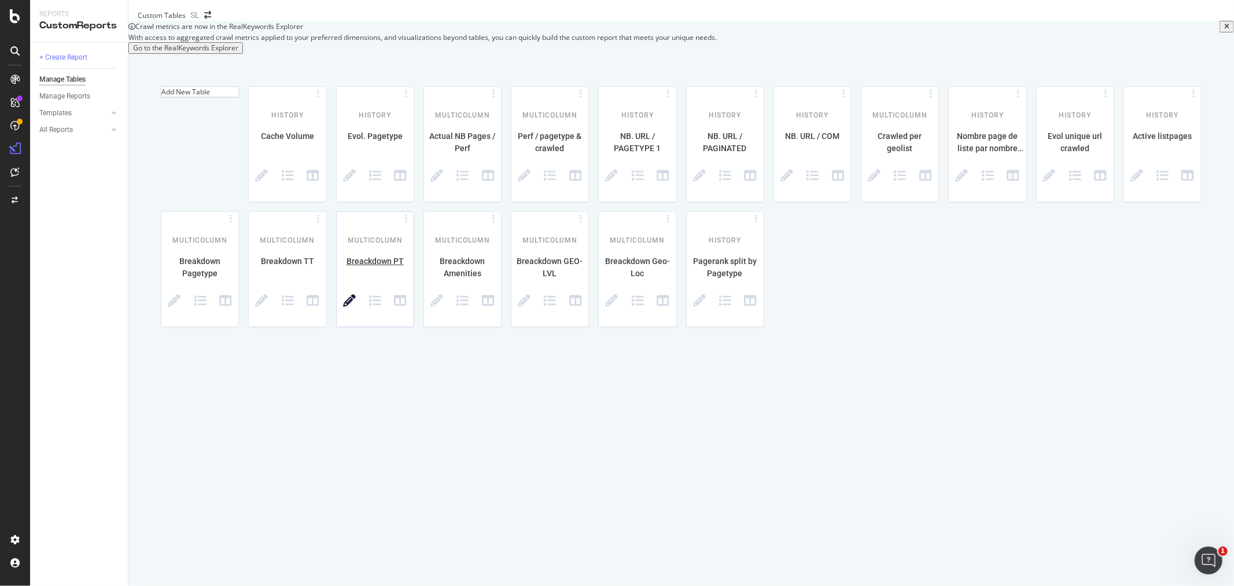
scroll to position [170, 0]
click at [764, 279] on div "Pagerank split by Pagetype" at bounding box center [725, 267] width 77 height 24
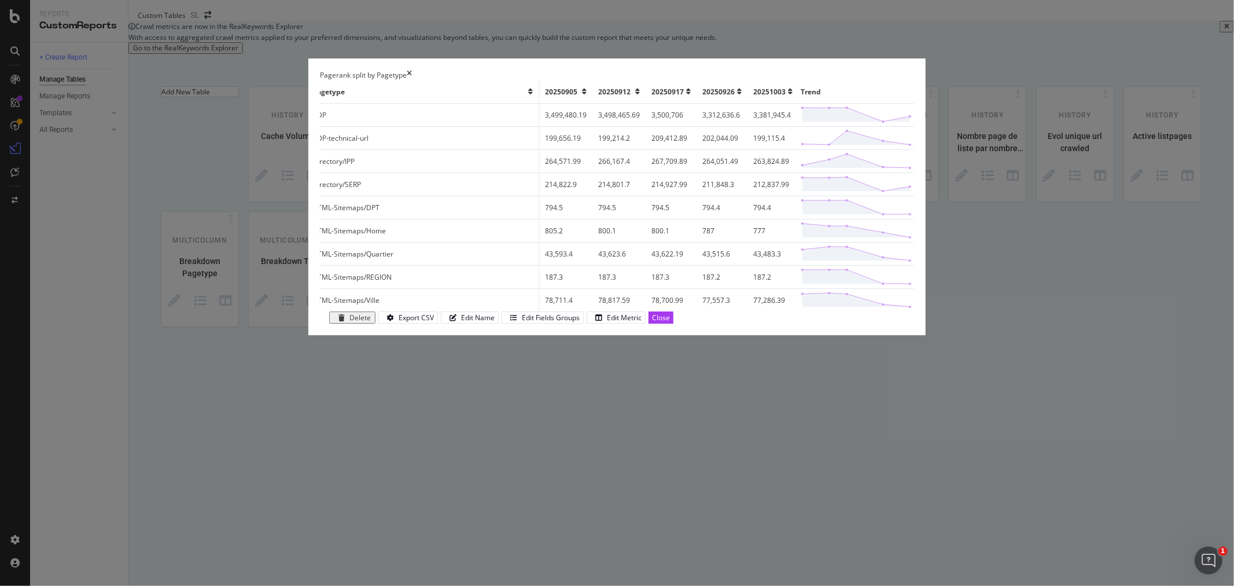
scroll to position [0, 0]
click at [152, 274] on div "Pagerank split by Pagetype pagetype 20250905 20250912 20250917 20250926 2025100…" at bounding box center [617, 293] width 1234 height 586
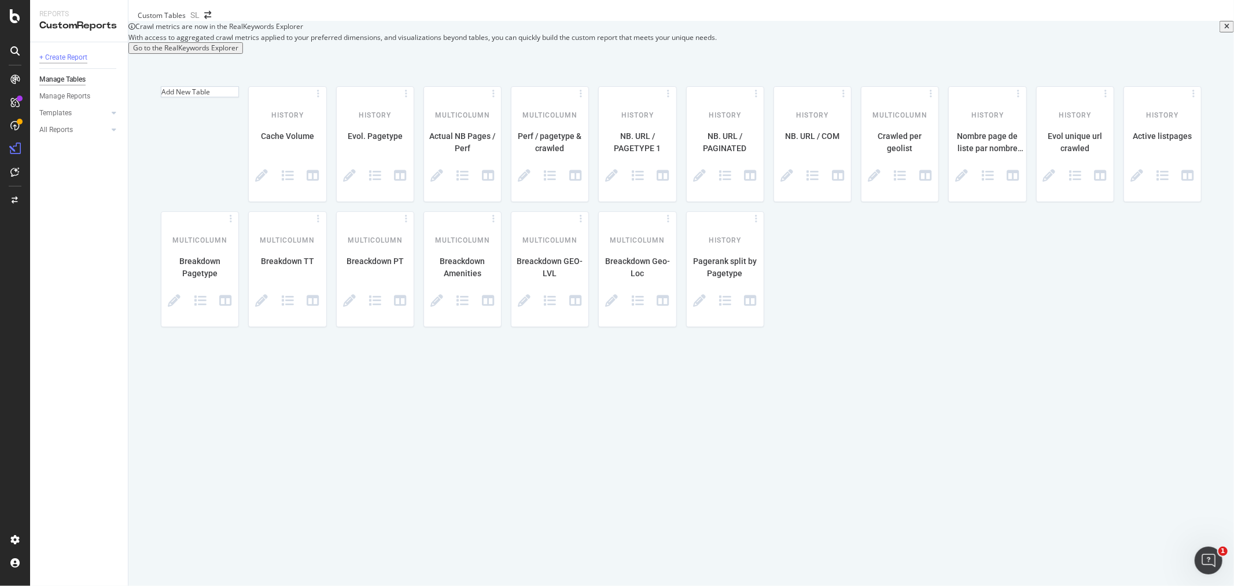
click at [67, 54] on div "+ Create Report" at bounding box center [63, 57] width 48 height 12
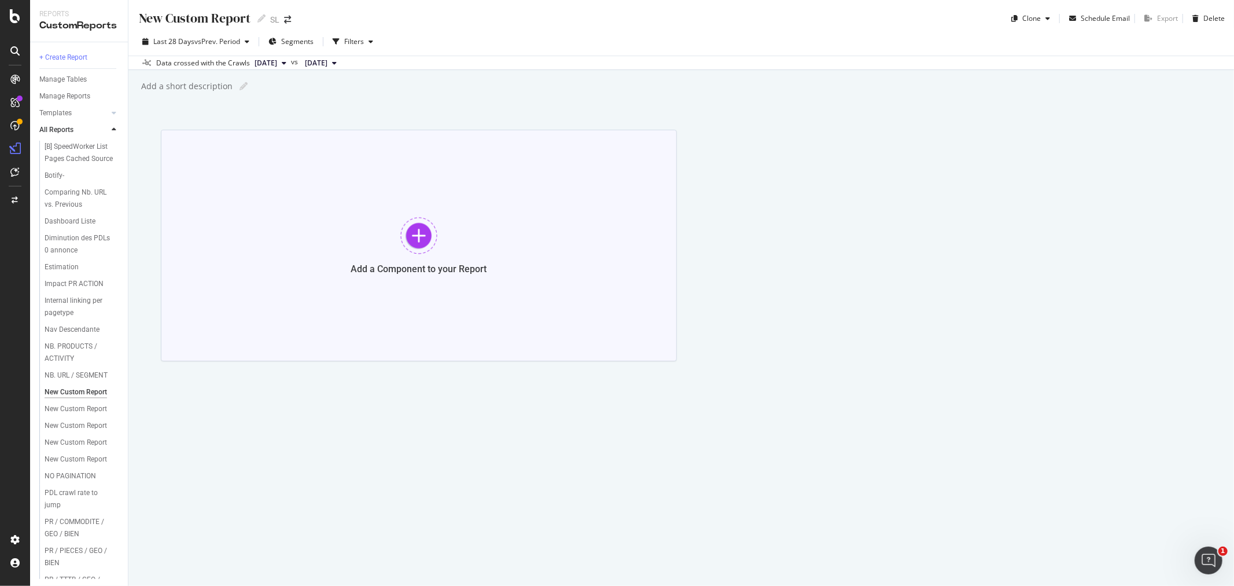
click at [384, 245] on div "Add a Component to your Report" at bounding box center [419, 245] width 516 height 231
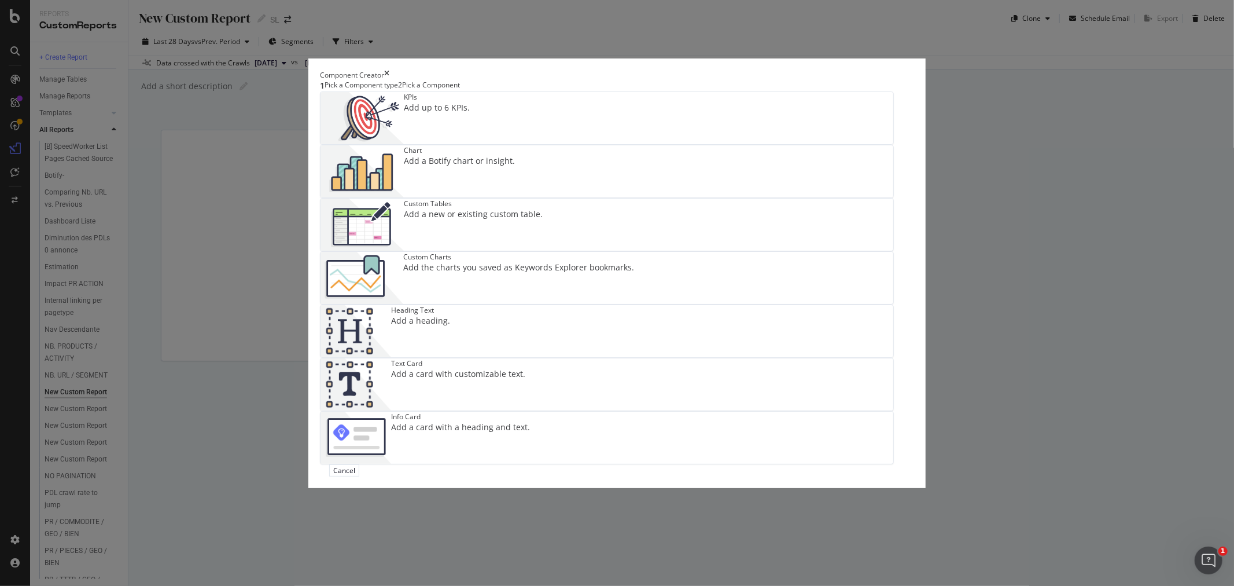
click at [514, 208] on div "Custom Tables" at bounding box center [473, 203] width 139 height 10
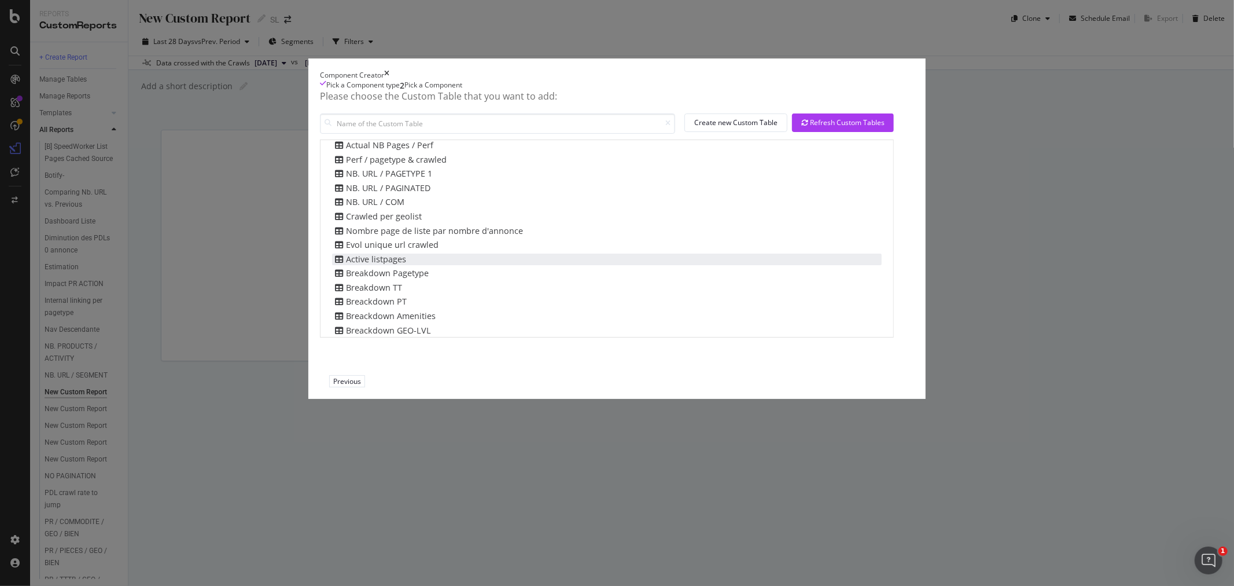
scroll to position [70, 0]
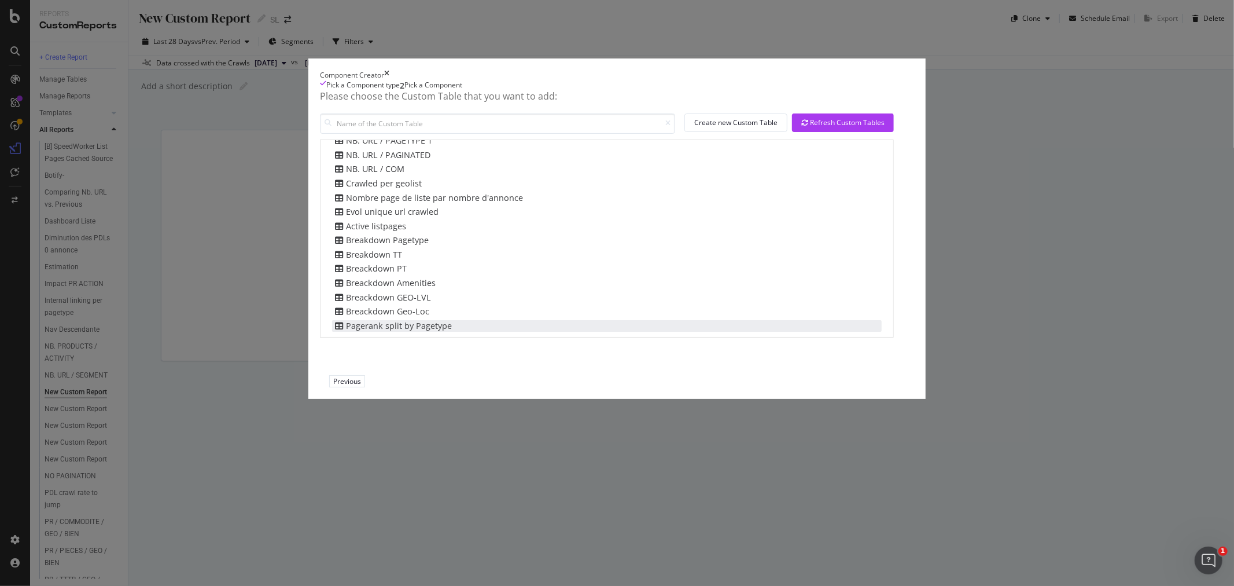
click at [452, 332] on div "Pagerank split by Pagetype" at bounding box center [392, 326] width 120 height 12
click at [424, 386] on div "Add Component" at bounding box center [397, 381] width 52 height 11
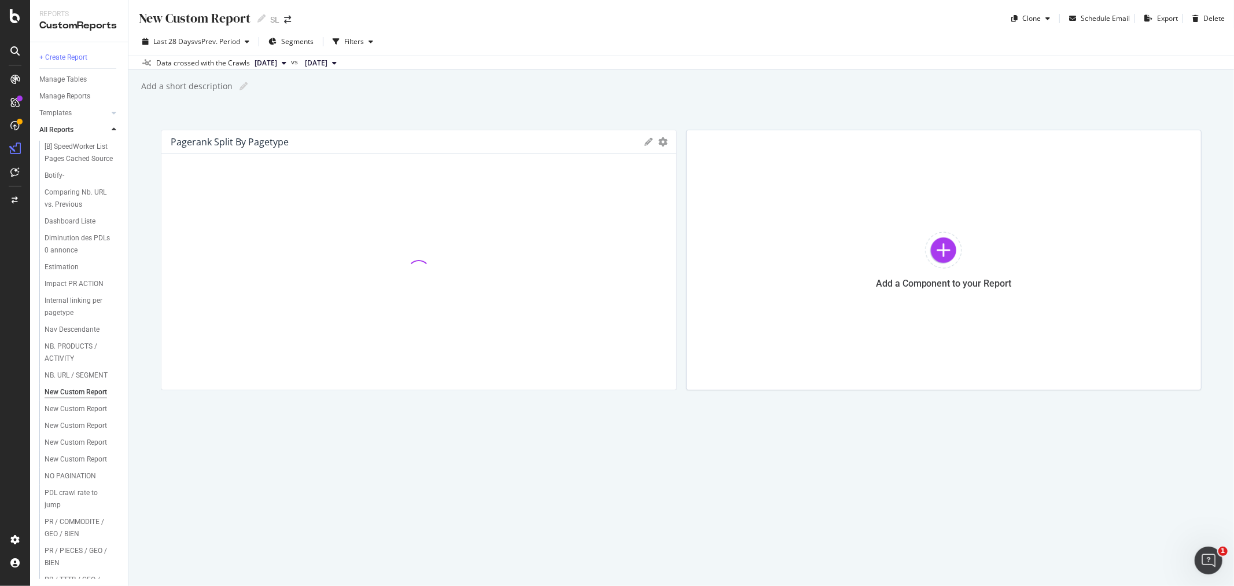
click at [385, 119] on div "New Custom Report New Custom Report SL Clone Schedule Email Export Delete Last …" at bounding box center [681, 293] width 1106 height 586
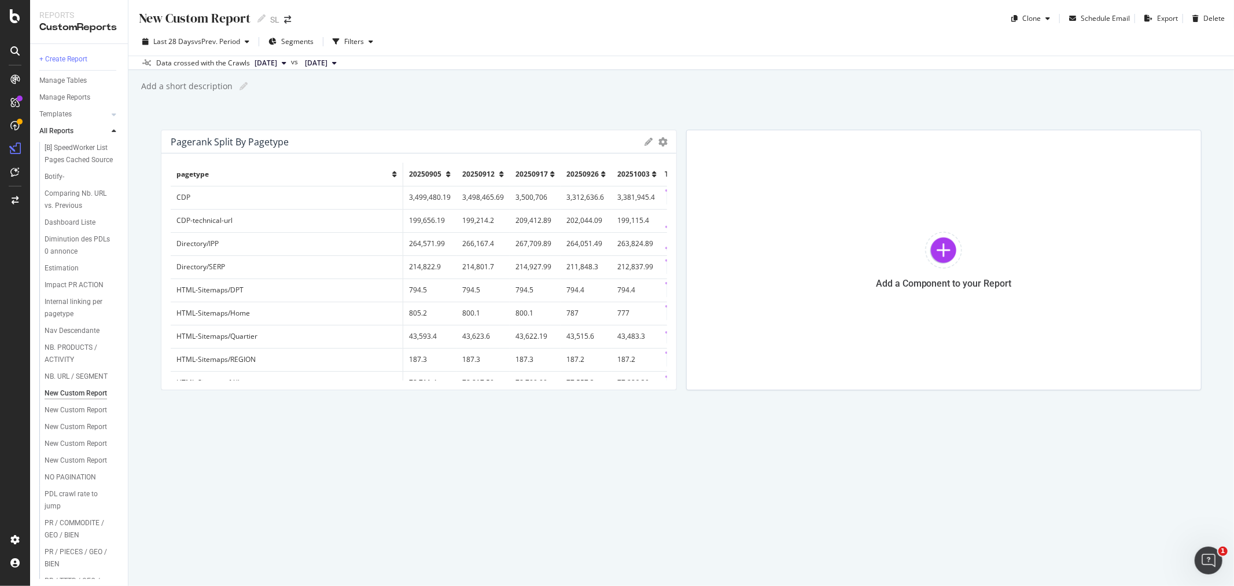
click at [327, 61] on span "[DATE]" at bounding box center [316, 63] width 23 height 10
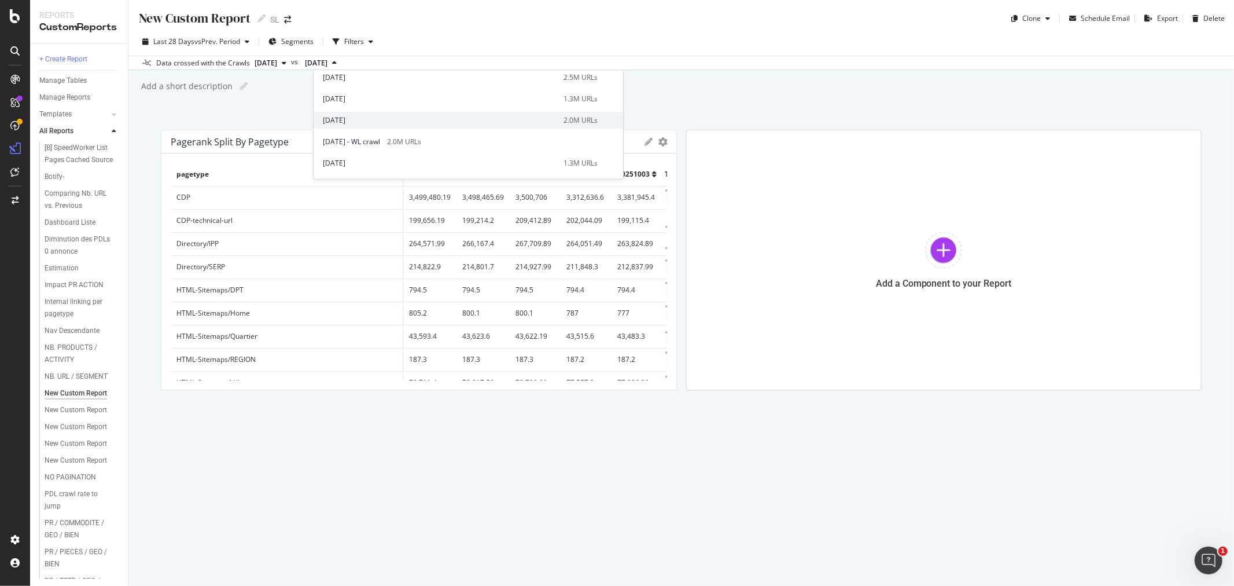
click at [500, 124] on div "[DATE]" at bounding box center [440, 120] width 234 height 10
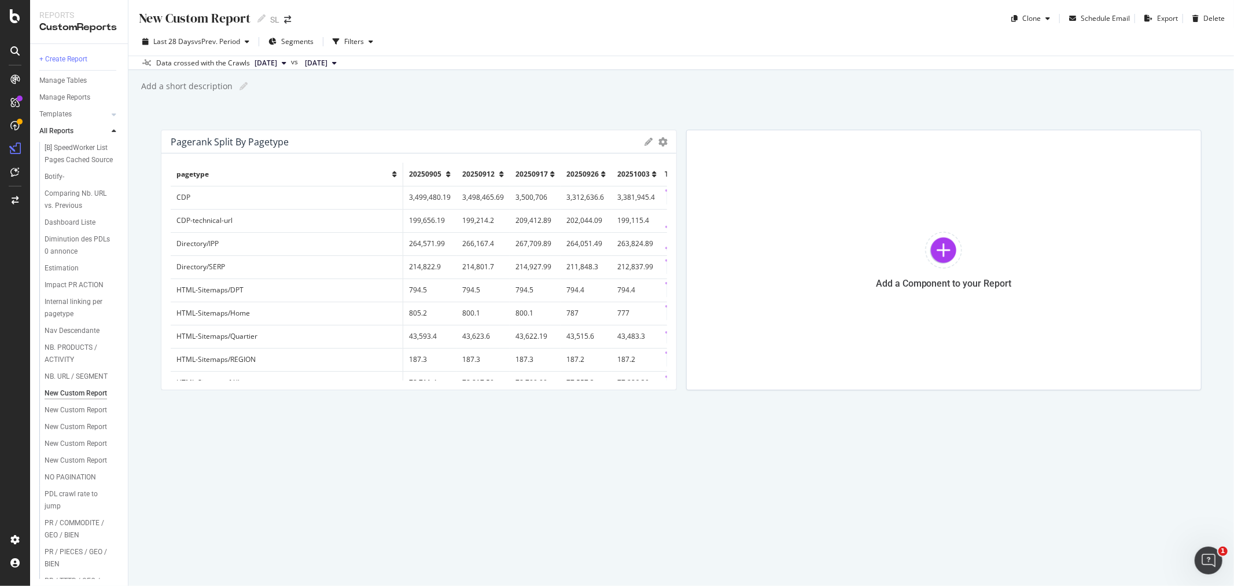
click at [277, 60] on span "[DATE]" at bounding box center [266, 63] width 23 height 10
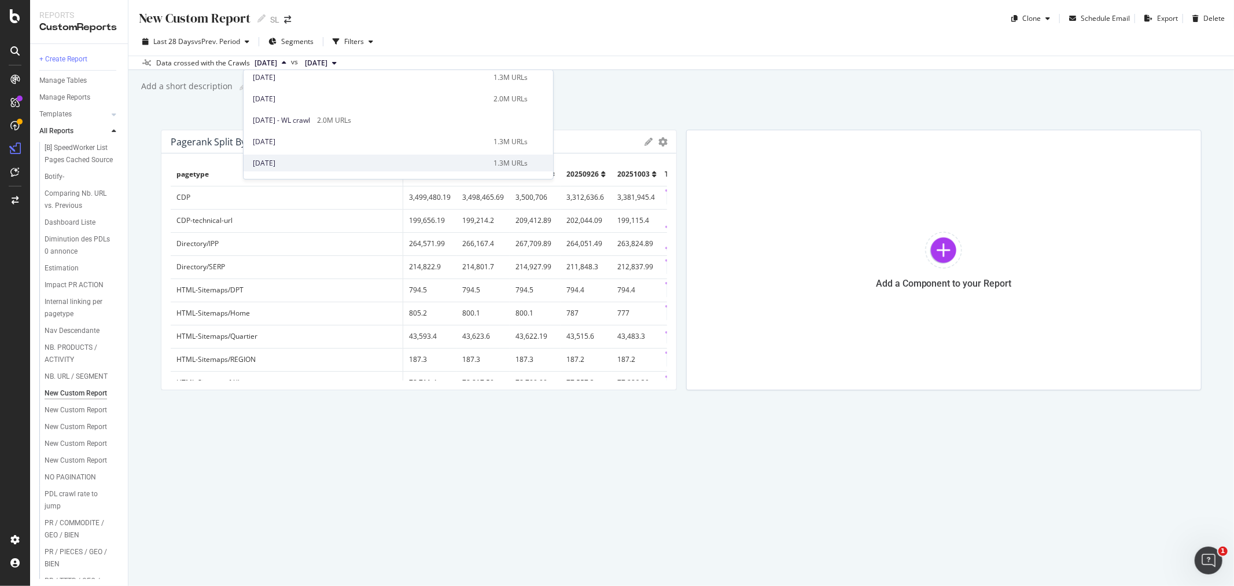
scroll to position [257, 0]
click at [310, 140] on span "[DATE] - WL crawl" at bounding box center [281, 142] width 57 height 10
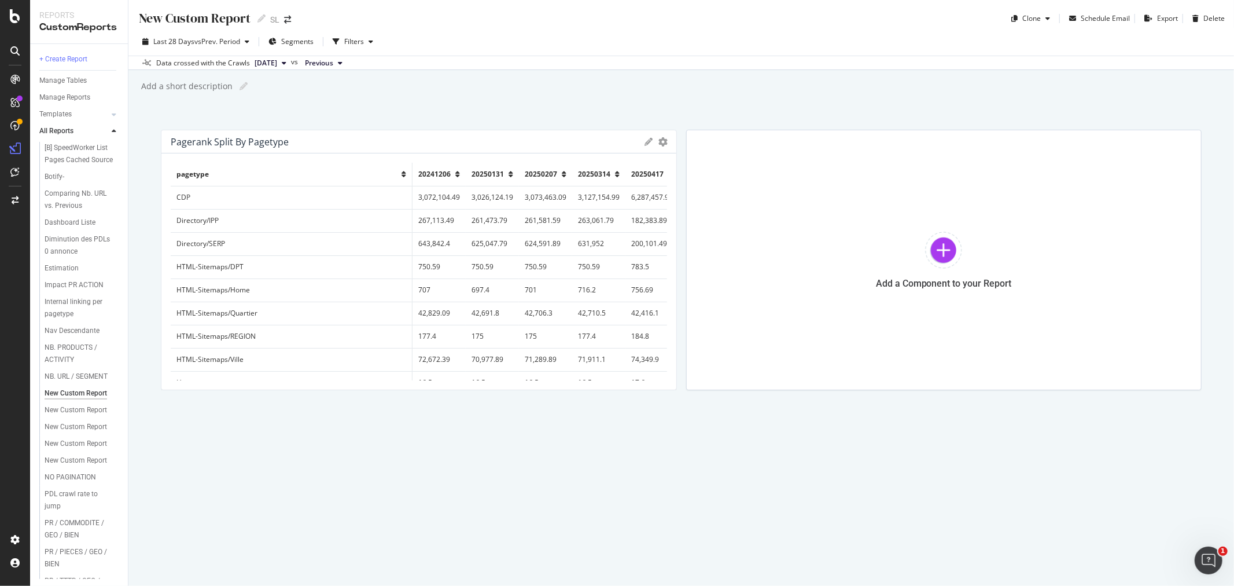
scroll to position [0, 135]
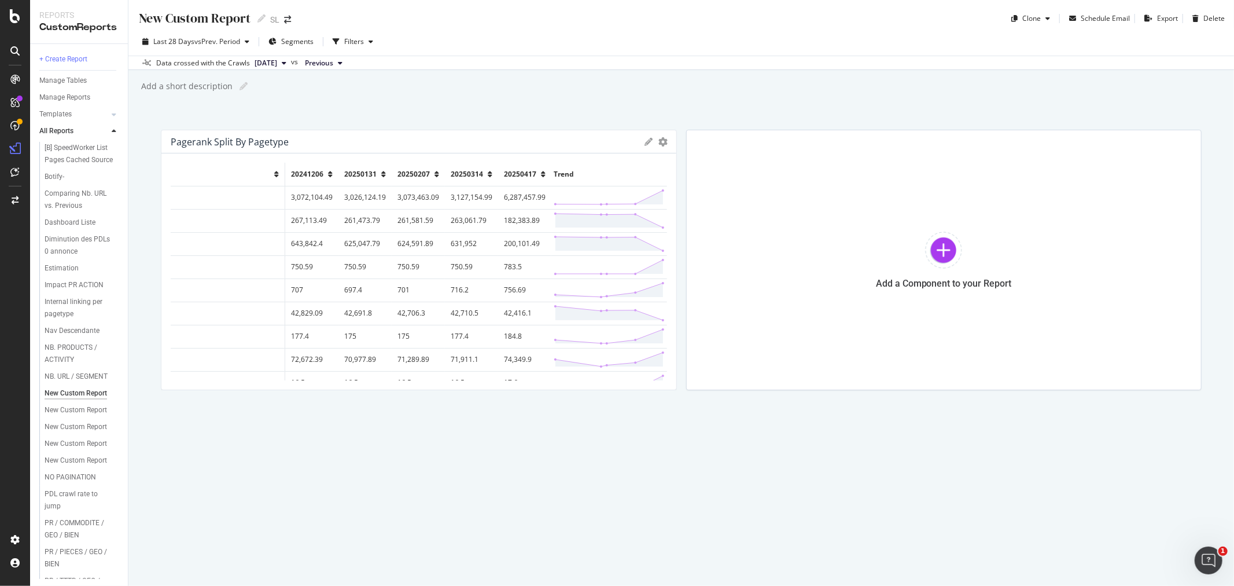
click at [277, 64] on span "[DATE]" at bounding box center [266, 63] width 23 height 10
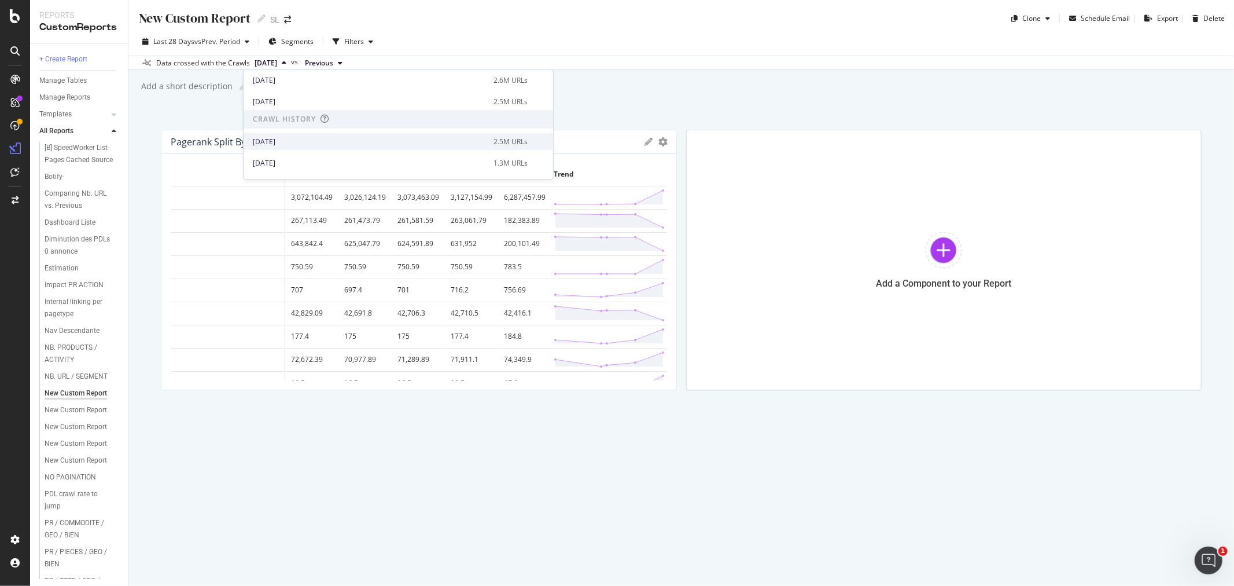
scroll to position [257, 0]
click at [400, 122] on div "[DATE]" at bounding box center [370, 120] width 234 height 10
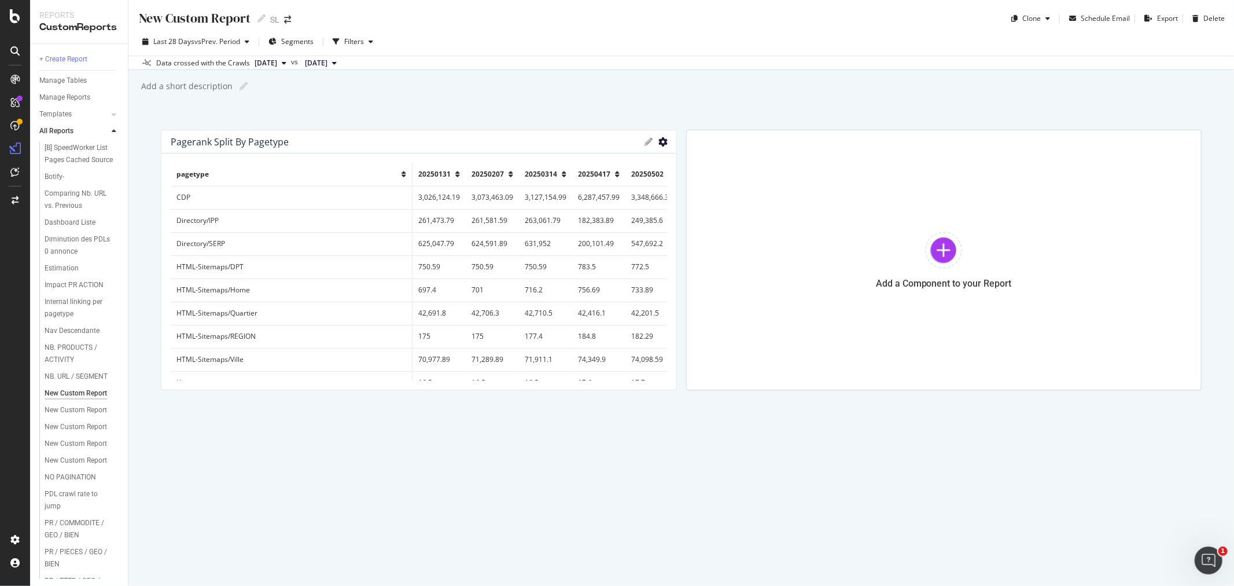
click at [663, 140] on icon "gear" at bounding box center [663, 141] width 9 height 9
click at [603, 165] on span "Export as CSV" at bounding box center [607, 165] width 135 height 17
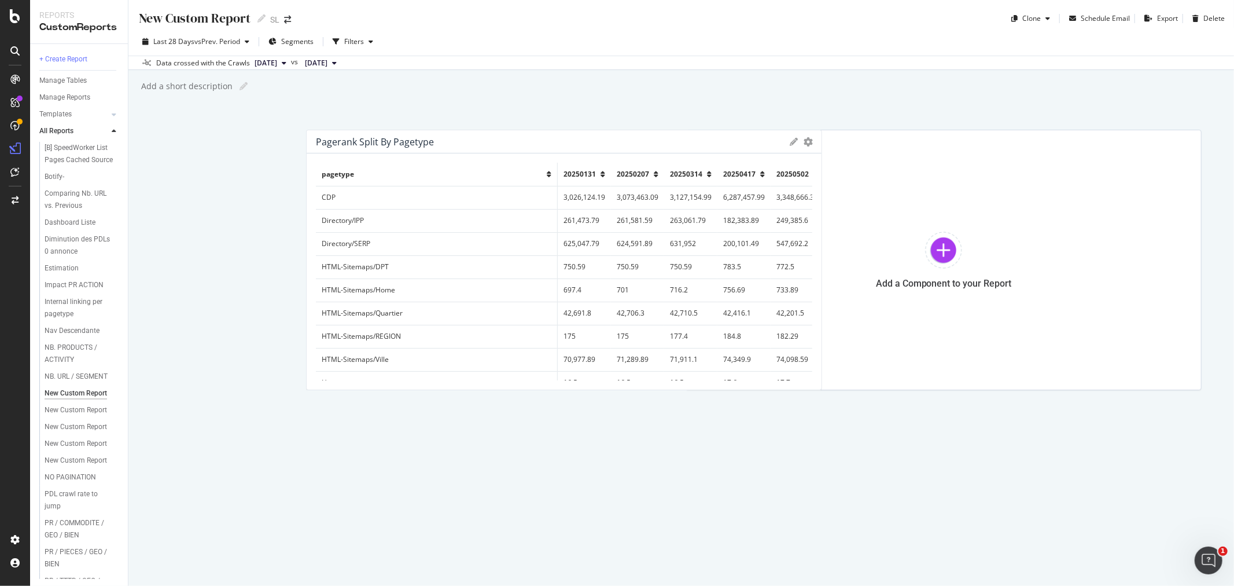
drag, startPoint x: 170, startPoint y: 160, endPoint x: 227, endPoint y: 197, distance: 67.9
click at [307, 197] on div "pagetype 20250131 20250207 20250314 20250417 20250502 Trend CDP 3,026,124.19 3,…" at bounding box center [564, 271] width 515 height 236
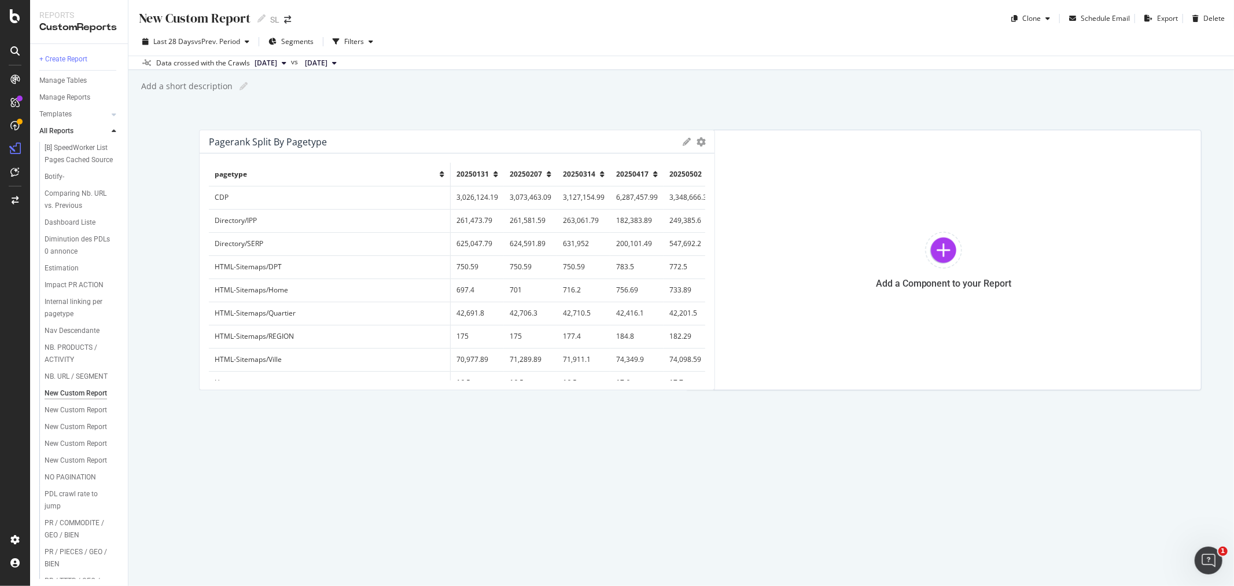
drag, startPoint x: 170, startPoint y: 163, endPoint x: 181, endPoint y: 172, distance: 14.4
click at [200, 172] on div "pagetype 20250131 20250207 20250314 20250417 20250502 Trend CDP 3,026,124.19 3,…" at bounding box center [457, 271] width 515 height 236
